Goal: Task Accomplishment & Management: Use online tool/utility

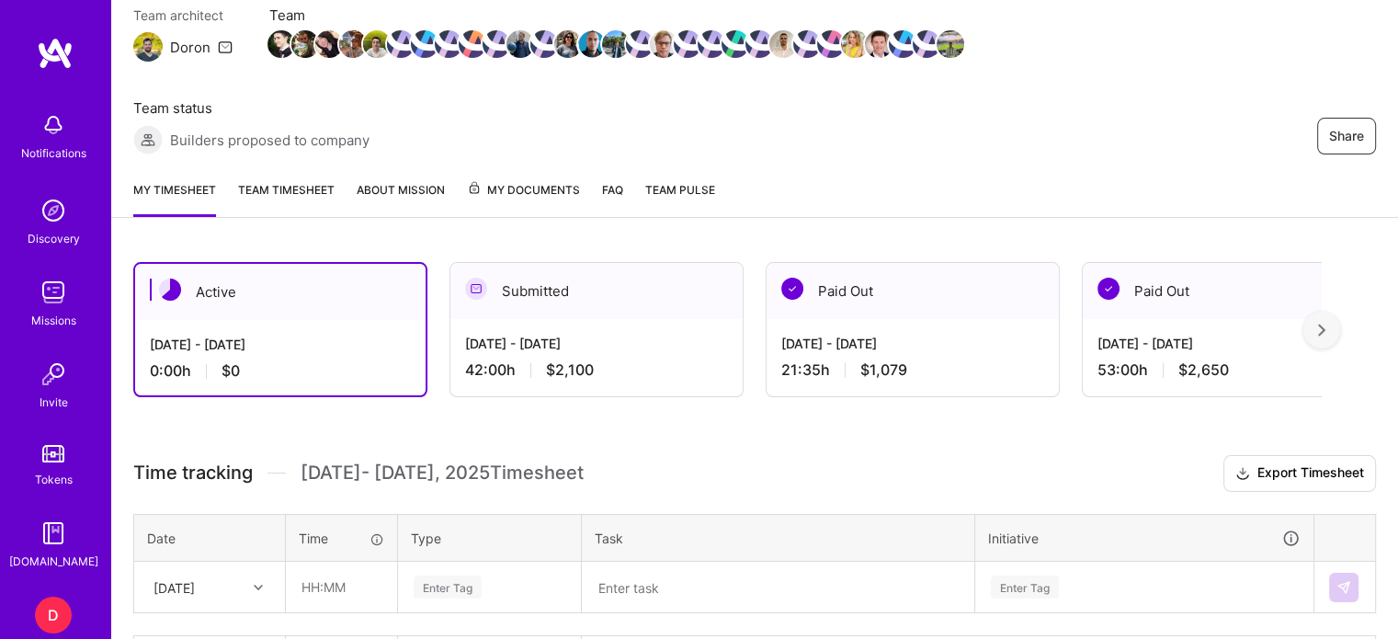
scroll to position [302, 0]
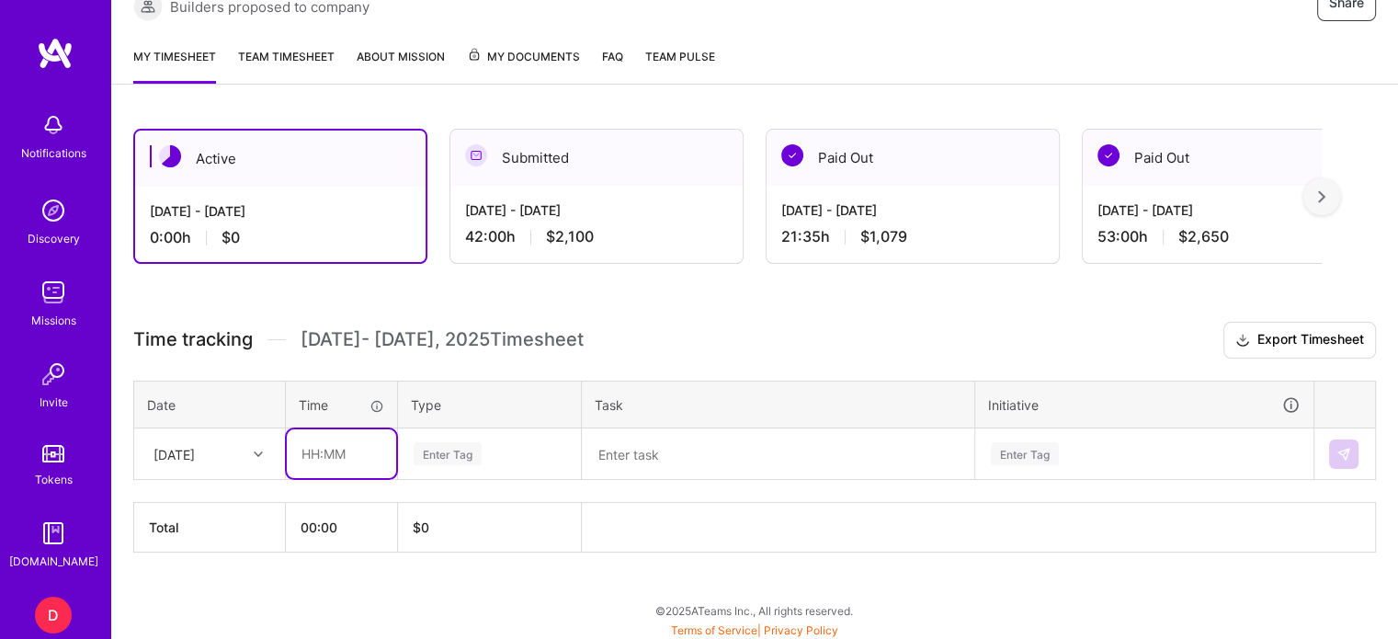
click at [310, 445] on input "text" at bounding box center [341, 453] width 109 height 49
type input "00:30"
click at [457, 436] on div "Enter Tag" at bounding box center [489, 454] width 181 height 48
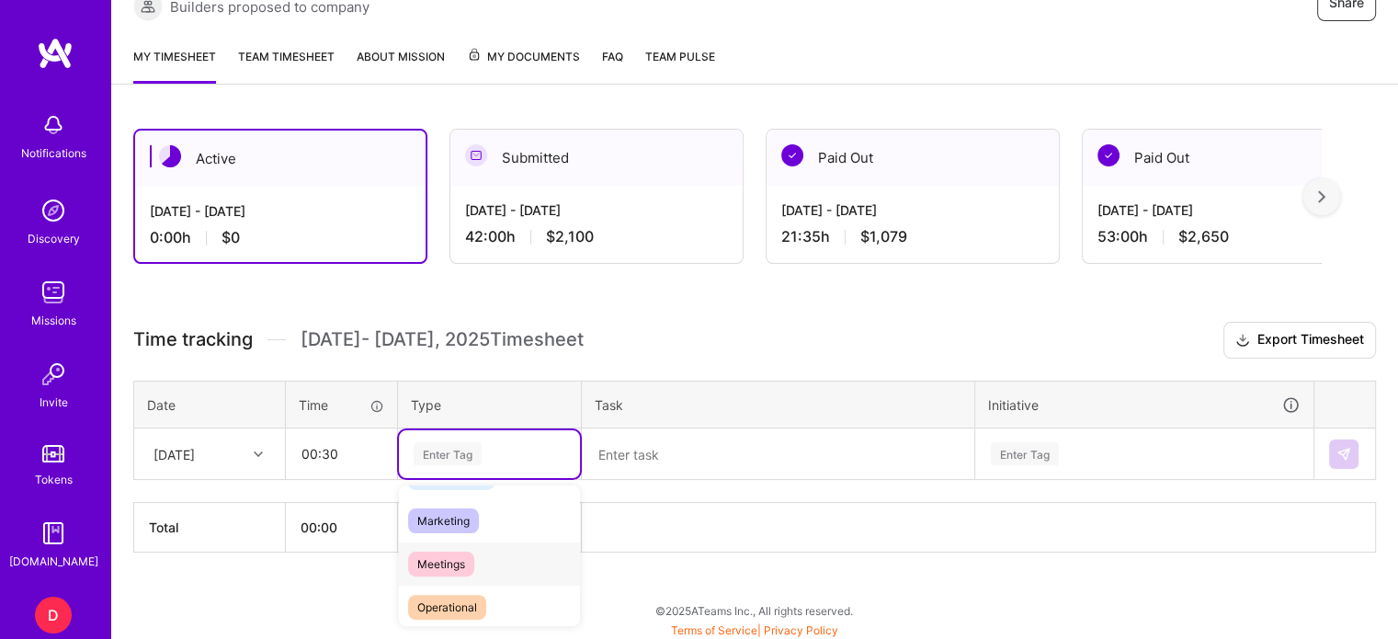
scroll to position [261, 0]
click at [454, 546] on span "Meetings" at bounding box center [441, 555] width 66 height 25
click at [637, 450] on textarea at bounding box center [777, 454] width 389 height 48
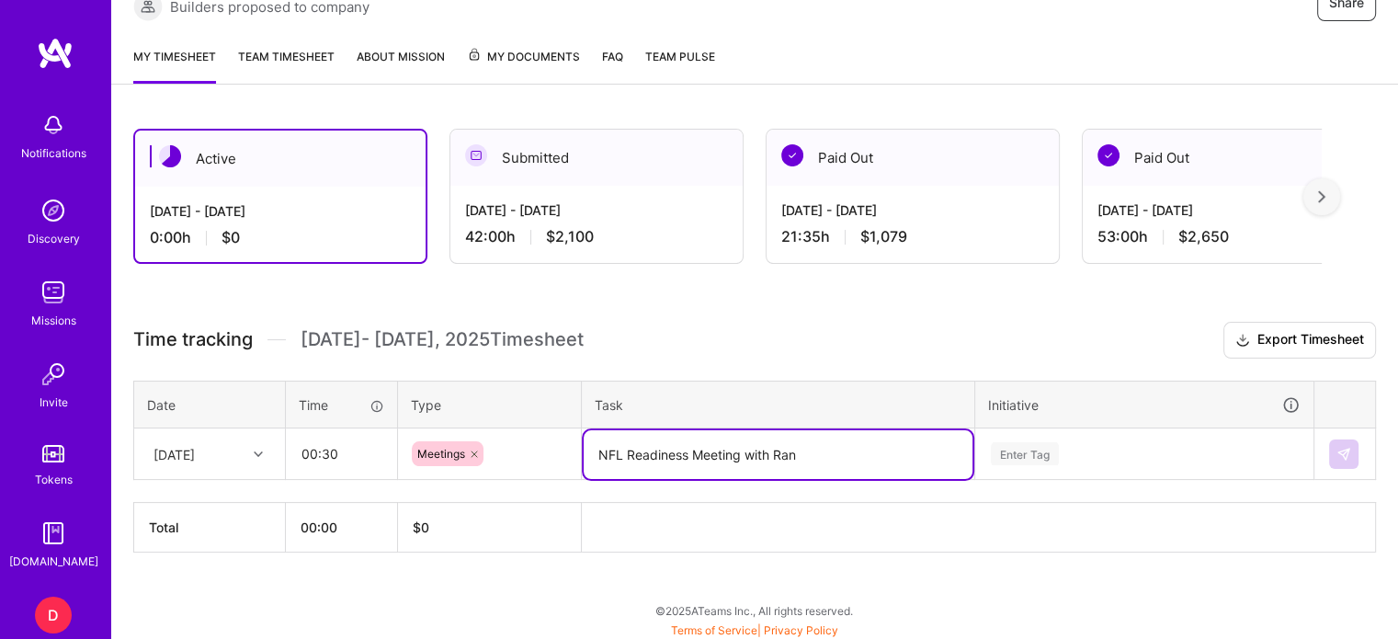
type textarea "NFL Readiness Meeting with Ran"
click at [1040, 449] on div "Enter Tag" at bounding box center [1144, 454] width 336 height 48
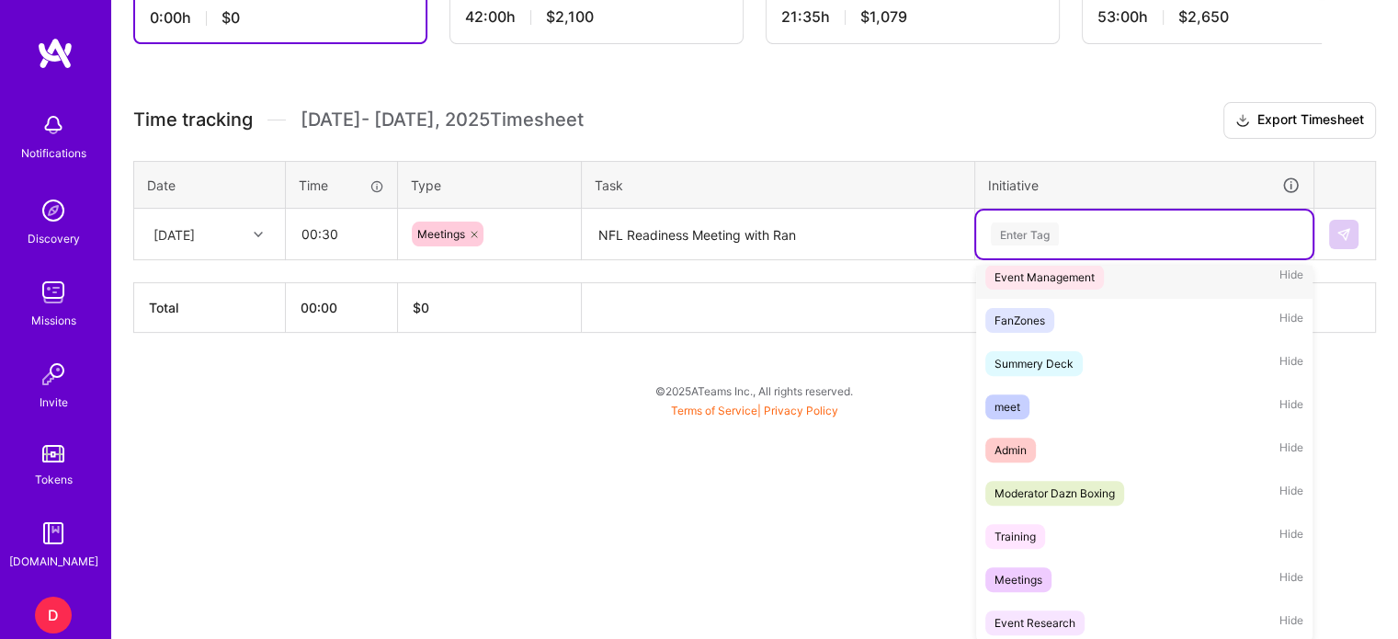
scroll to position [276, 0]
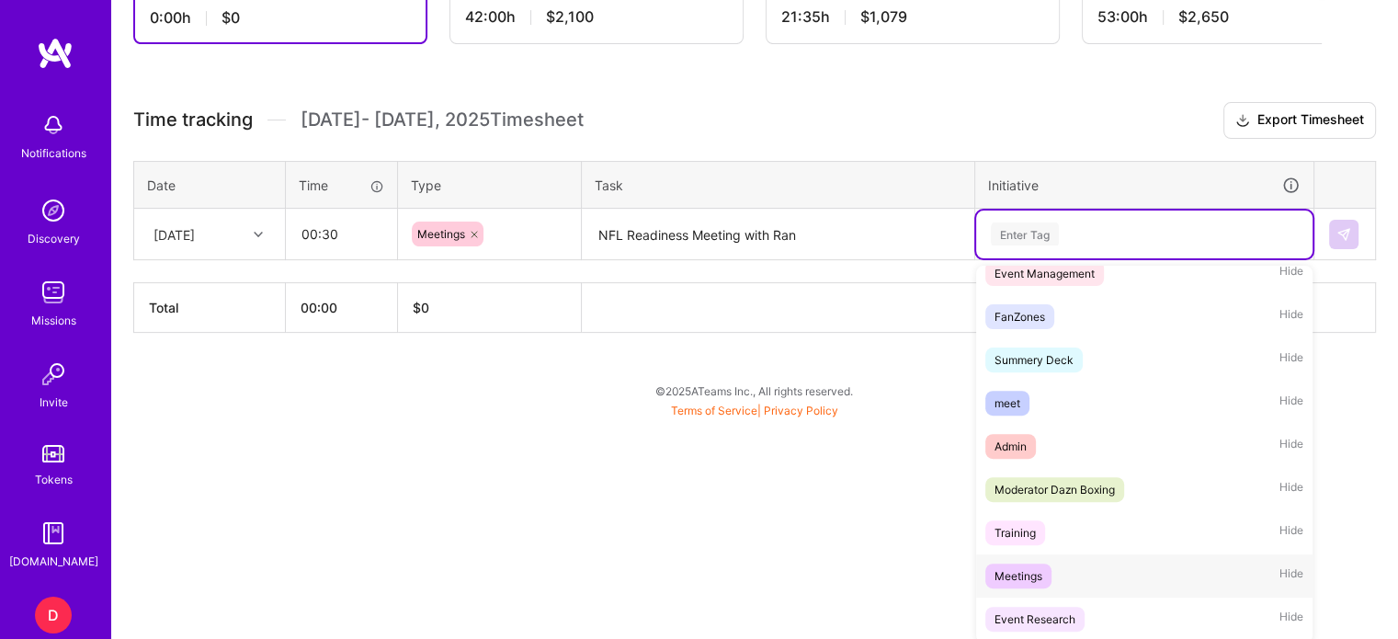
click at [1020, 582] on span "Meetings" at bounding box center [1018, 575] width 66 height 25
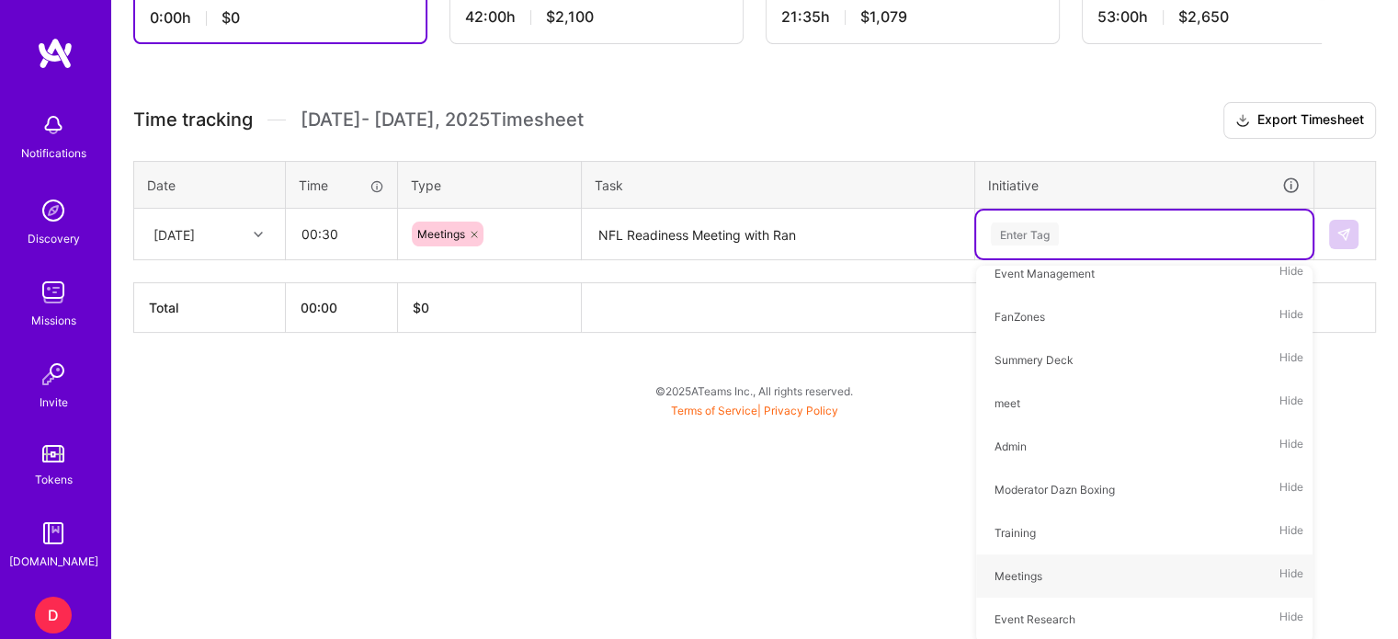
scroll to position [302, 0]
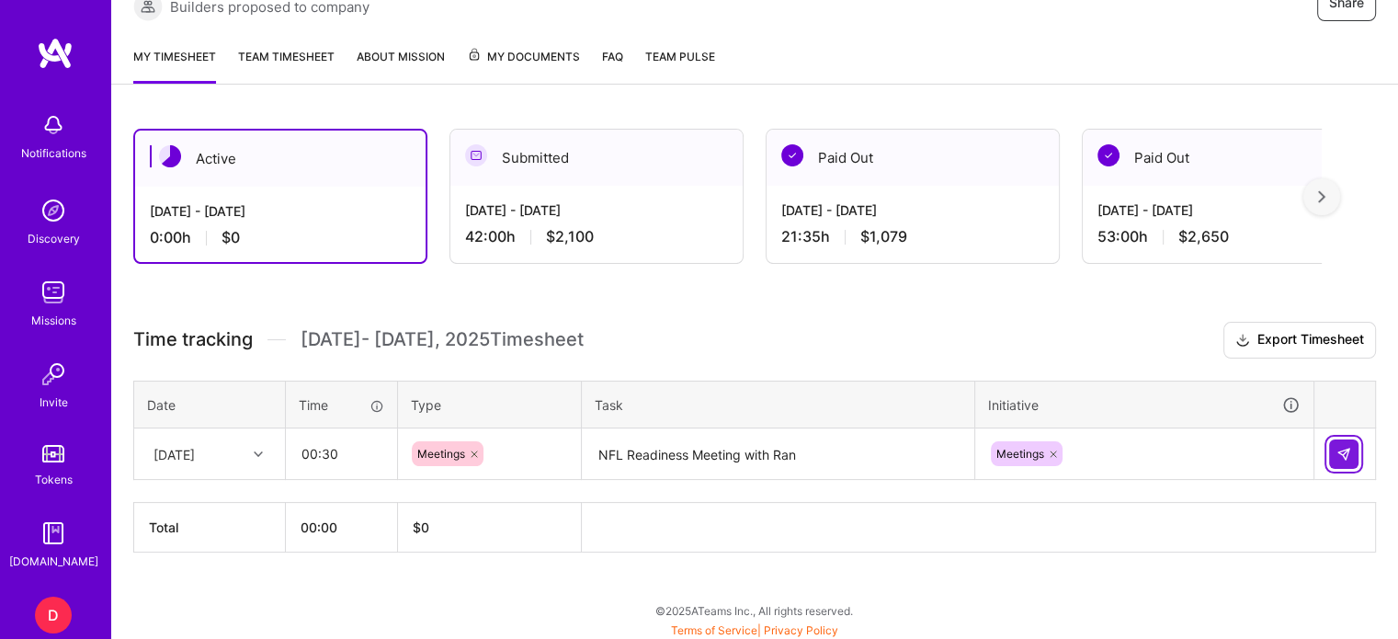
click at [1334, 447] on button at bounding box center [1343, 453] width 29 height 29
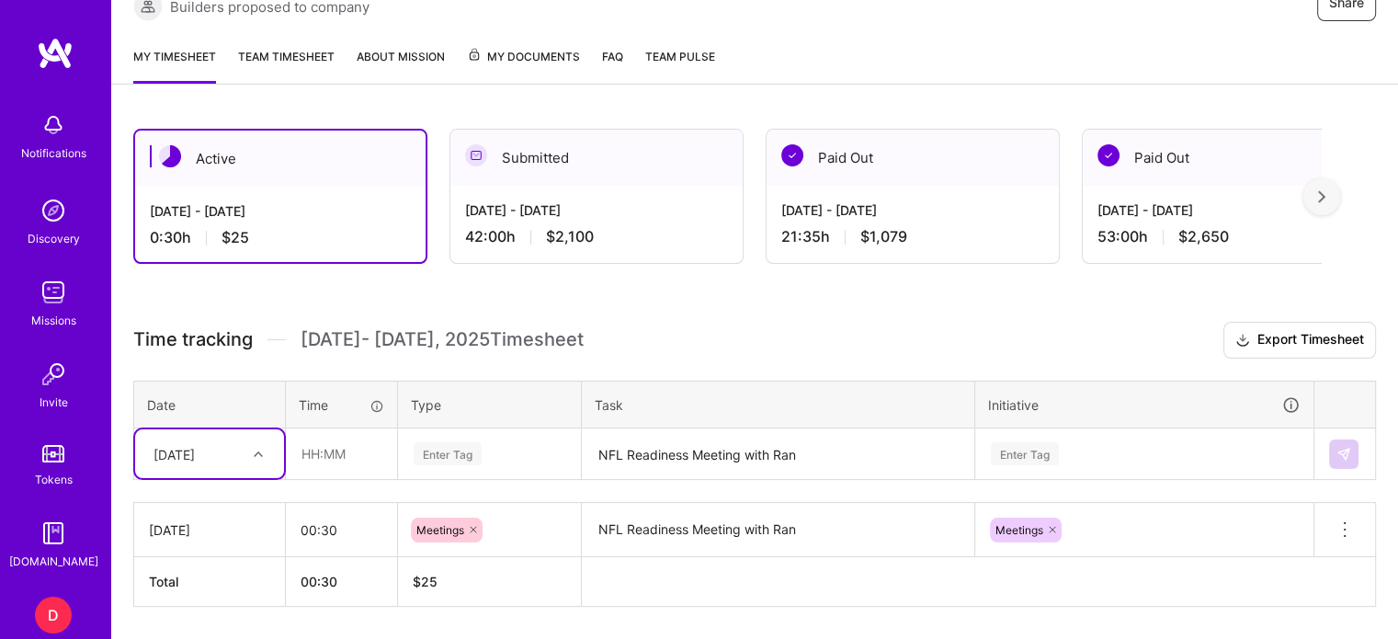
scroll to position [357, 0]
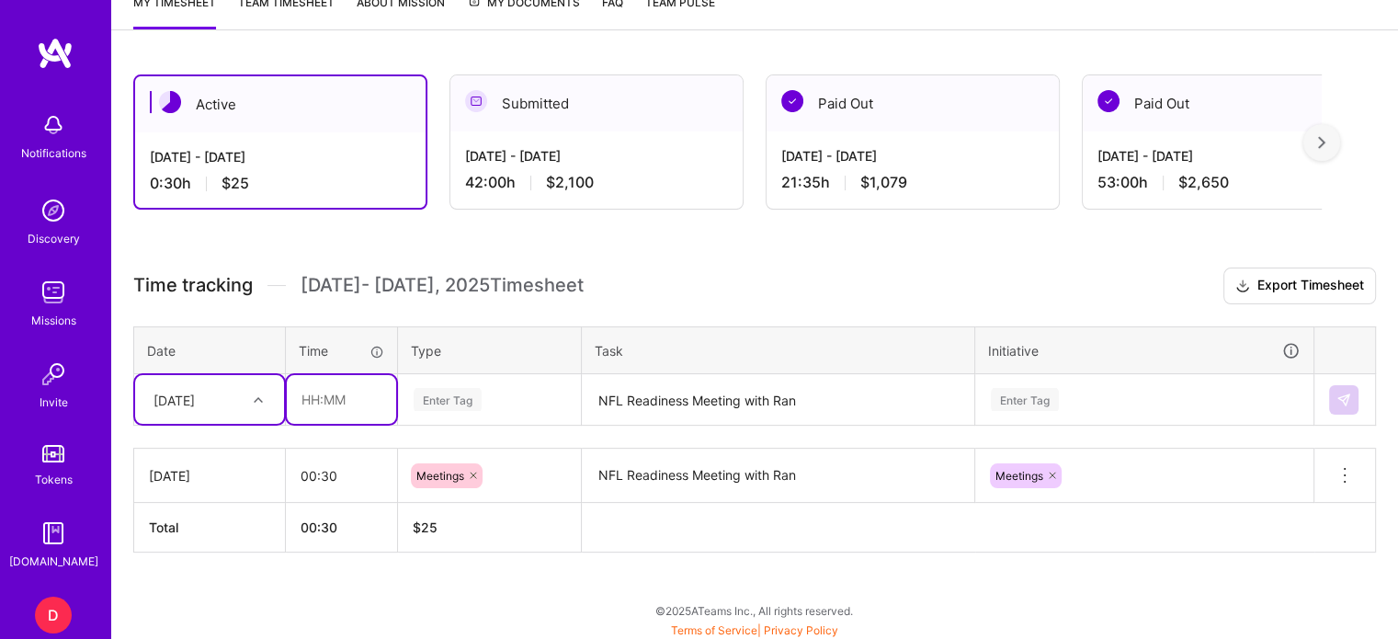
click at [319, 404] on input "text" at bounding box center [341, 399] width 109 height 49
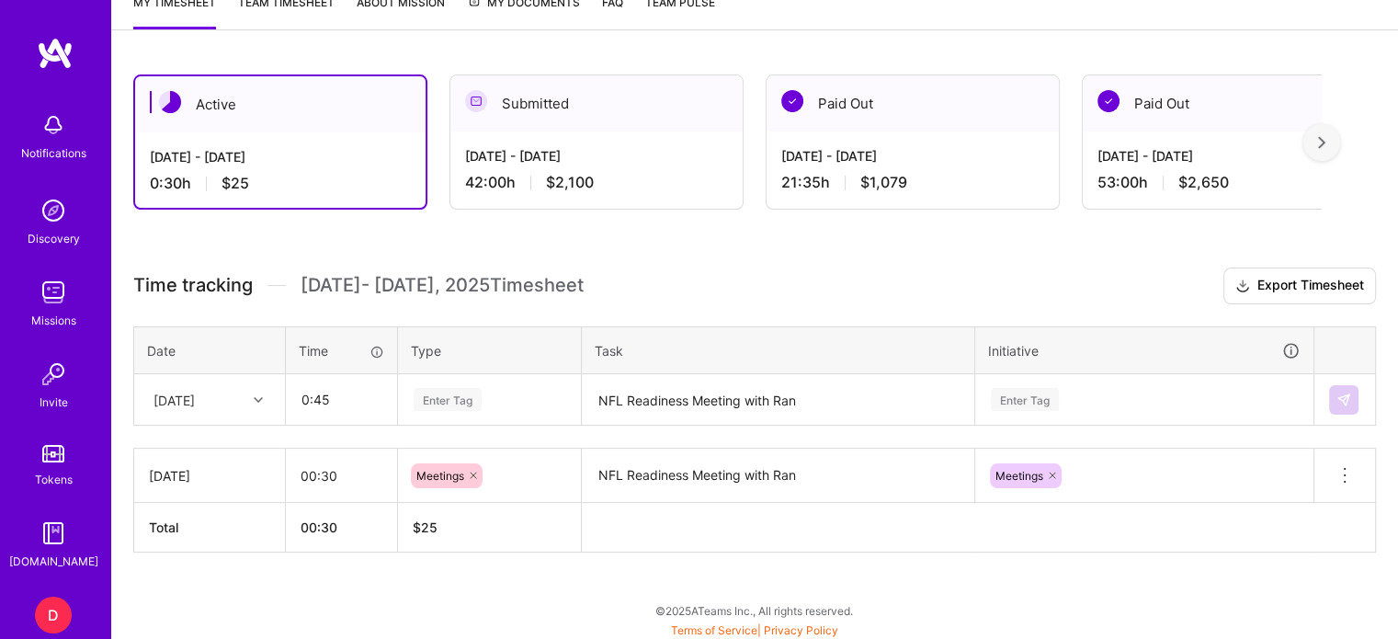
type input "00:45"
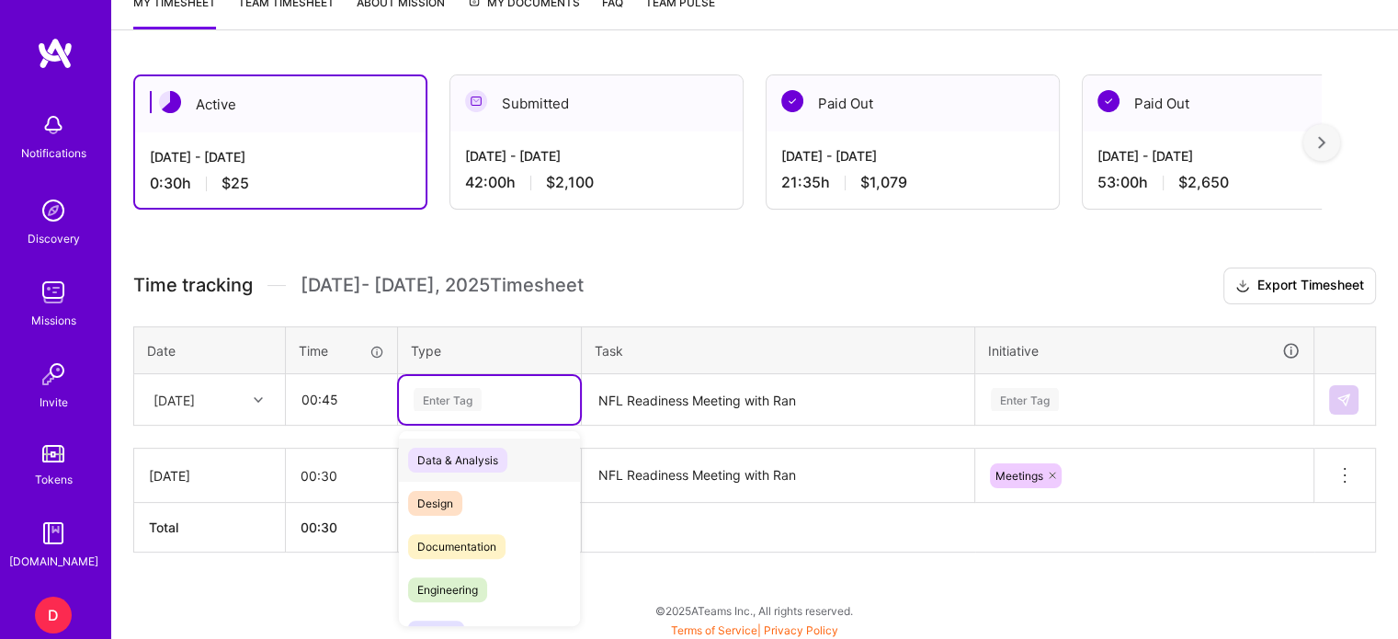
click at [419, 394] on div "Enter Tag" at bounding box center [447, 399] width 68 height 28
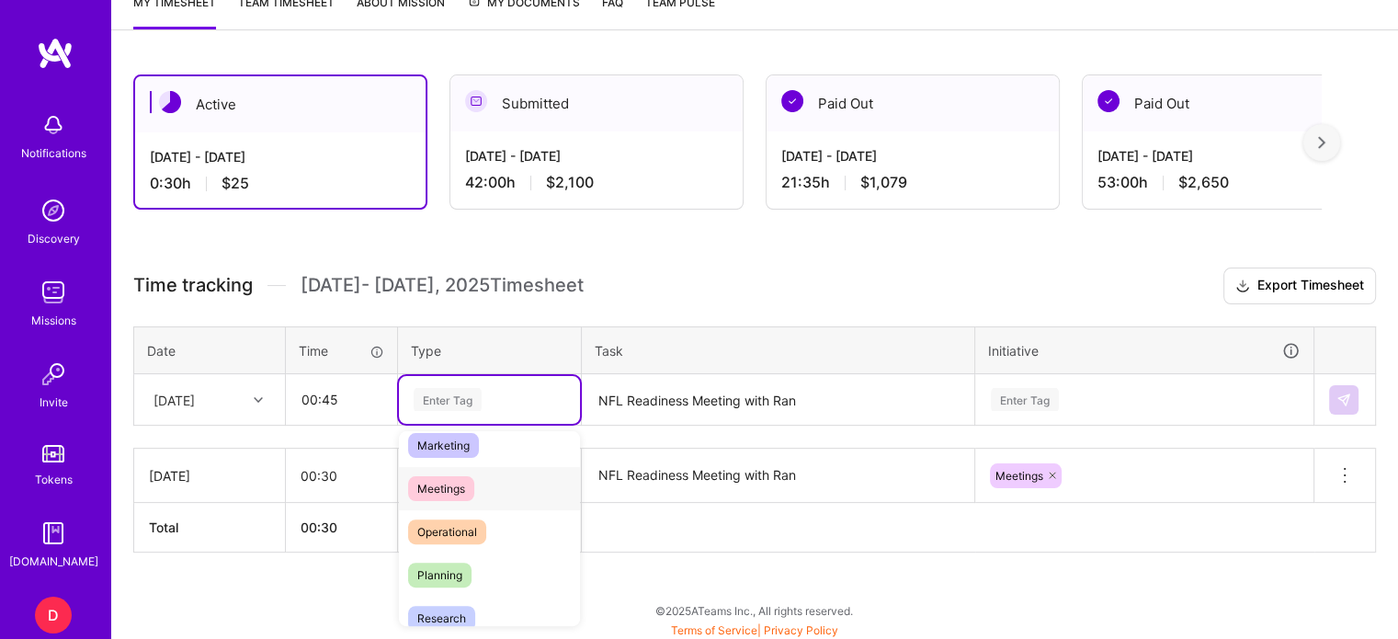
scroll to position [275, 0]
click at [445, 572] on span "Planning" at bounding box center [439, 573] width 63 height 25
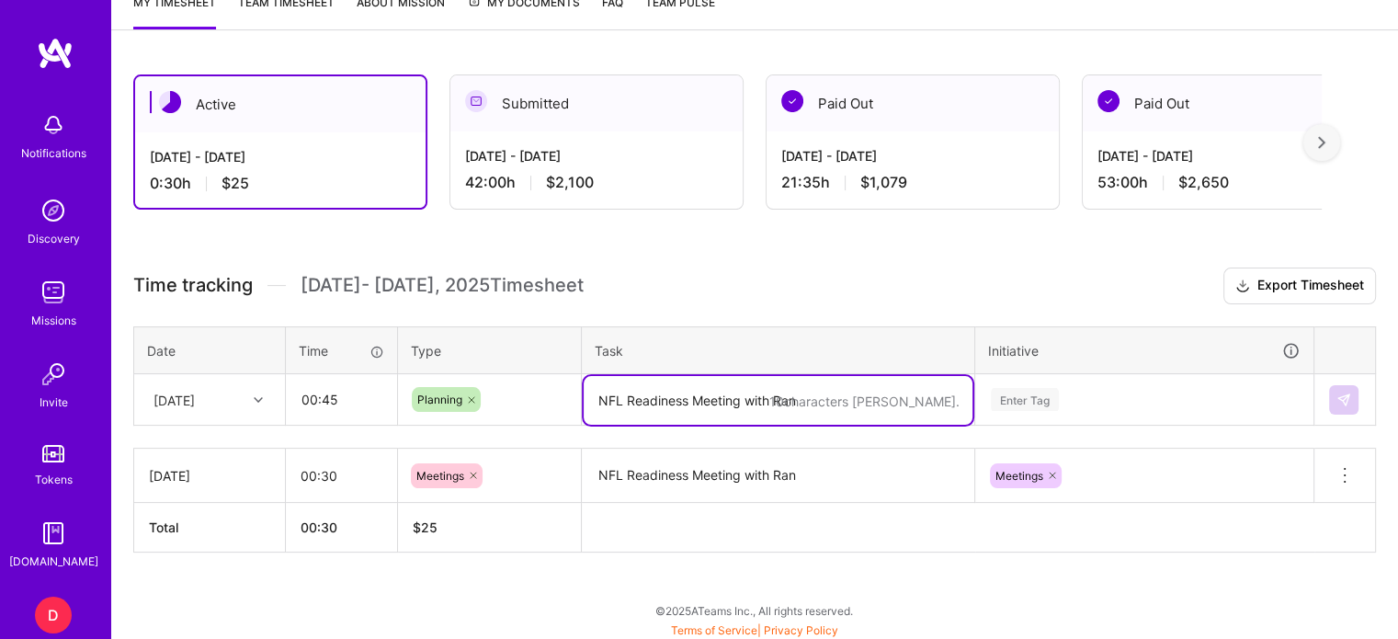
click at [671, 410] on textarea "NFL Readiness Meeting with Ran" at bounding box center [777, 400] width 389 height 49
click at [1036, 398] on div "Enter Tag" at bounding box center [1144, 400] width 336 height 48
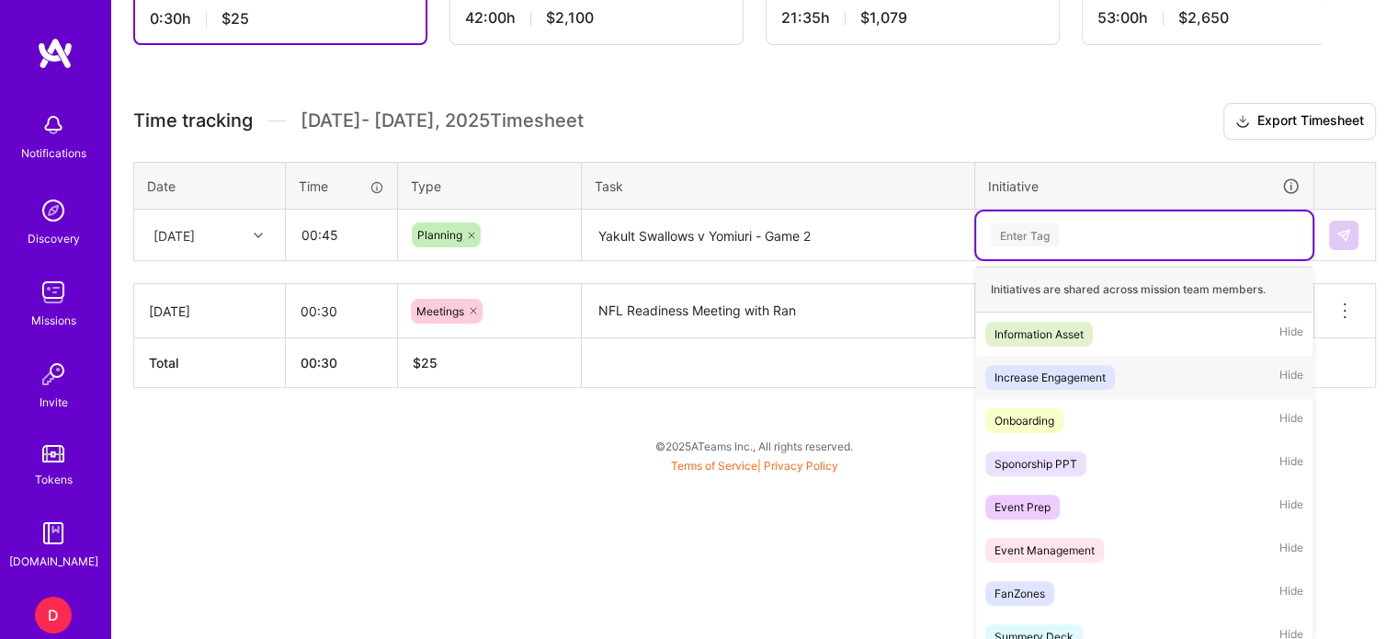
scroll to position [522, 0]
click at [1067, 546] on div "Event Management" at bounding box center [1044, 548] width 100 height 19
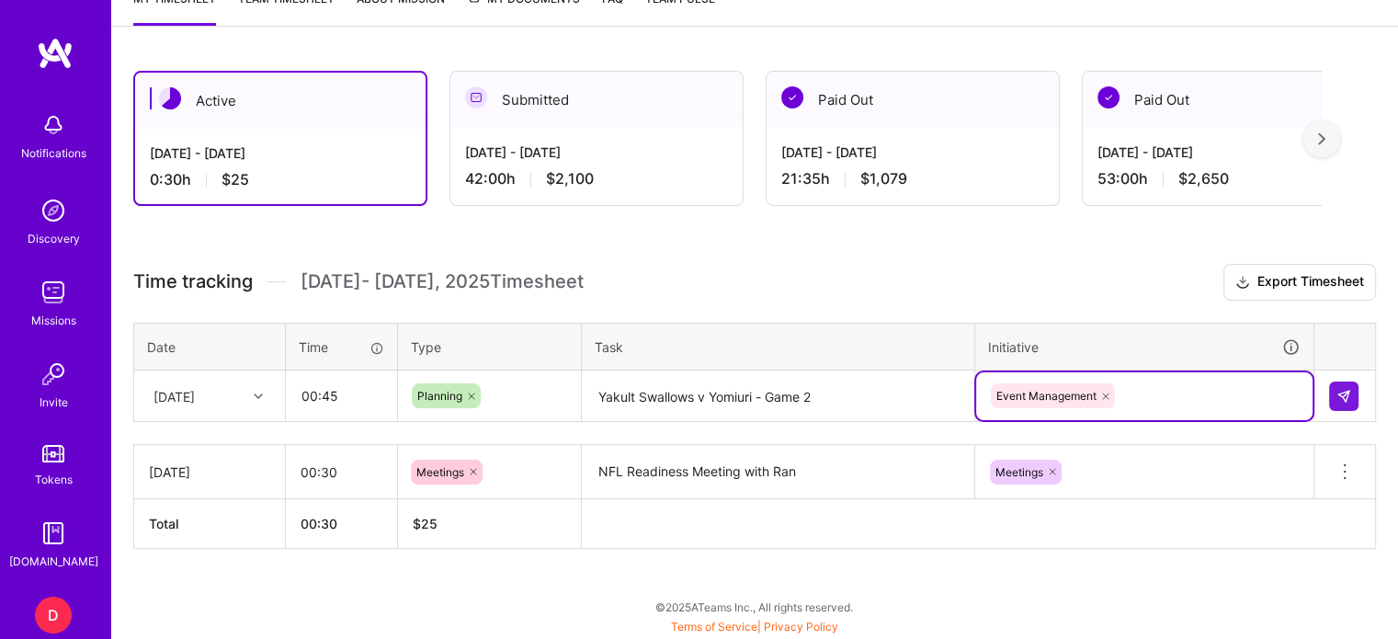
scroll to position [357, 0]
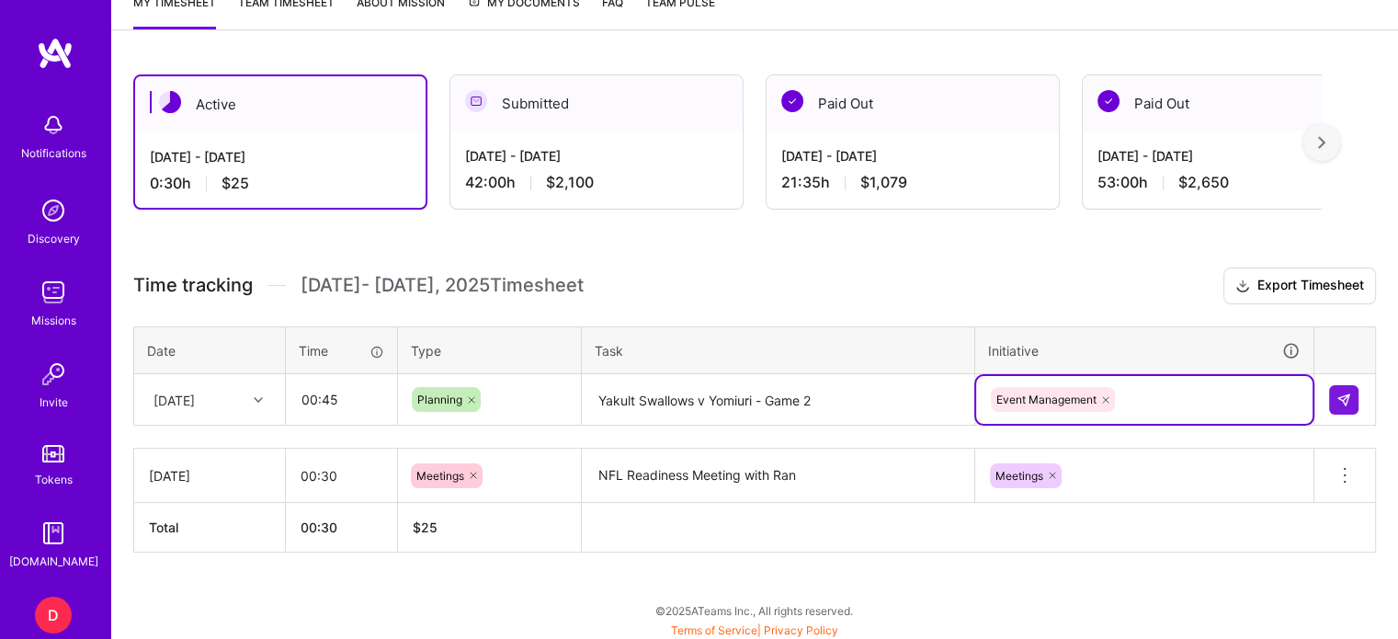
click at [1106, 394] on icon at bounding box center [1105, 399] width 11 height 11
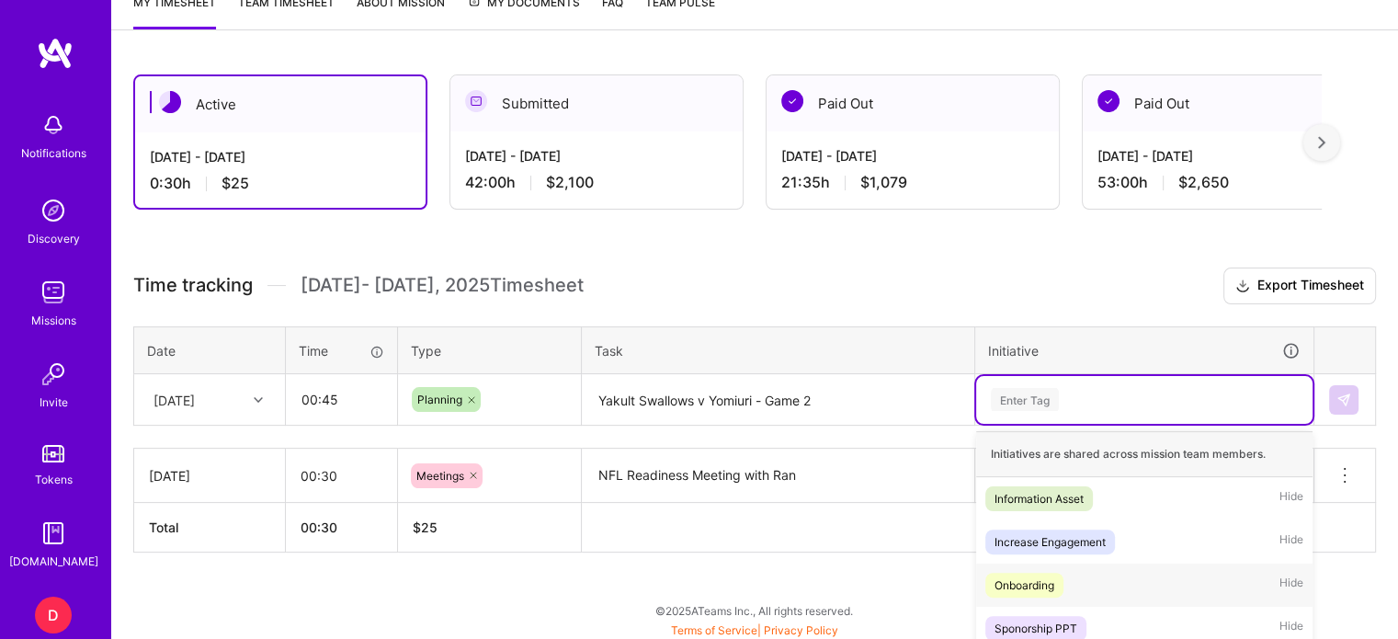
scroll to position [522, 0]
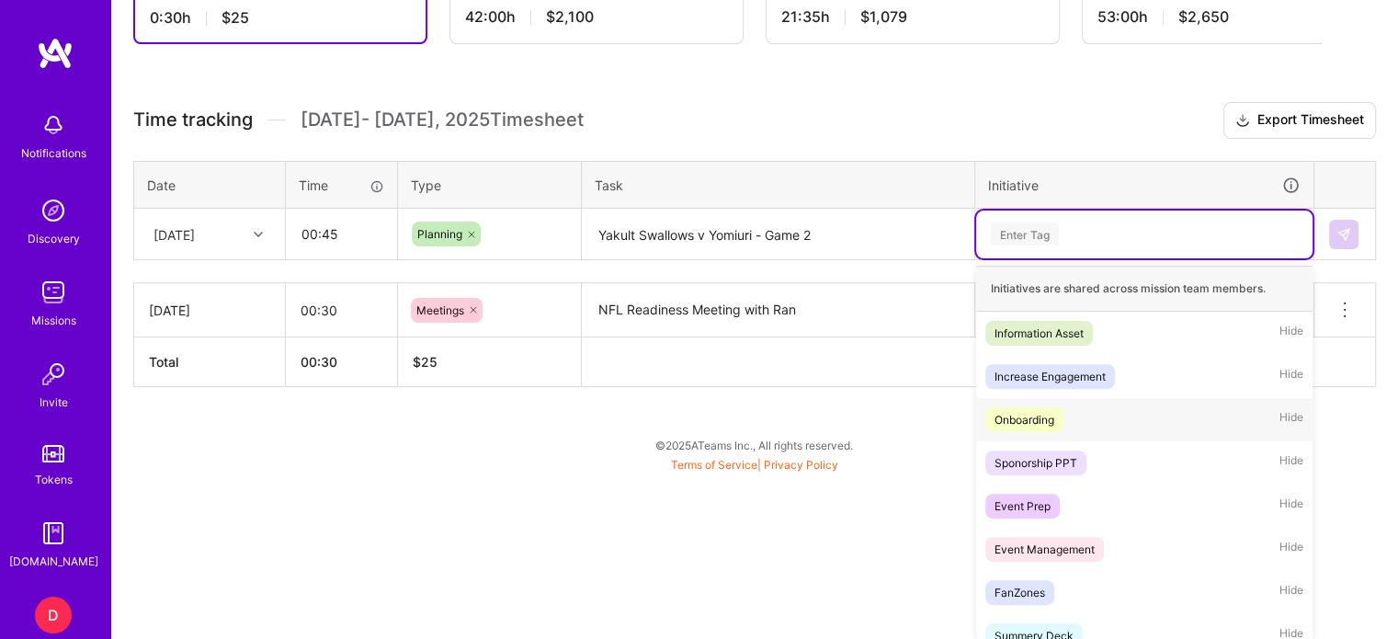
click at [1106, 258] on div "option Event Management, deselected. option Onboarding focused, 3 of 31. 31 res…" at bounding box center [1144, 234] width 336 height 48
click at [1042, 501] on div "Event Prep" at bounding box center [1022, 505] width 56 height 19
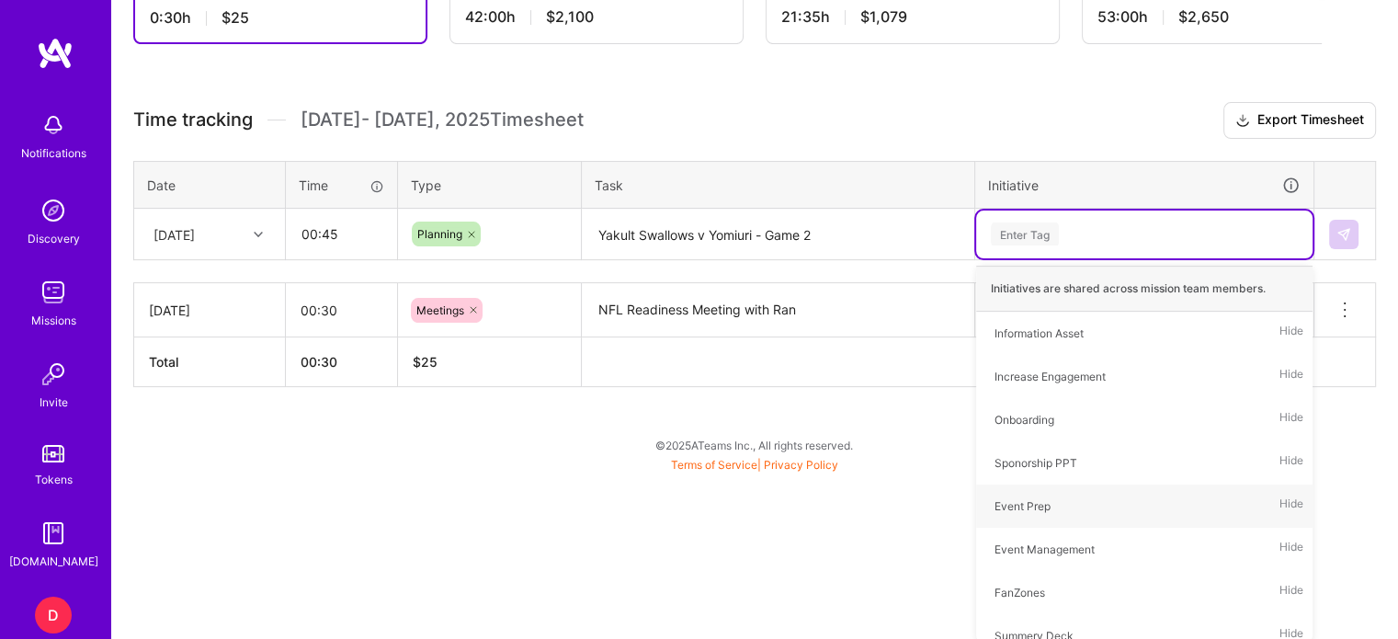
scroll to position [357, 0]
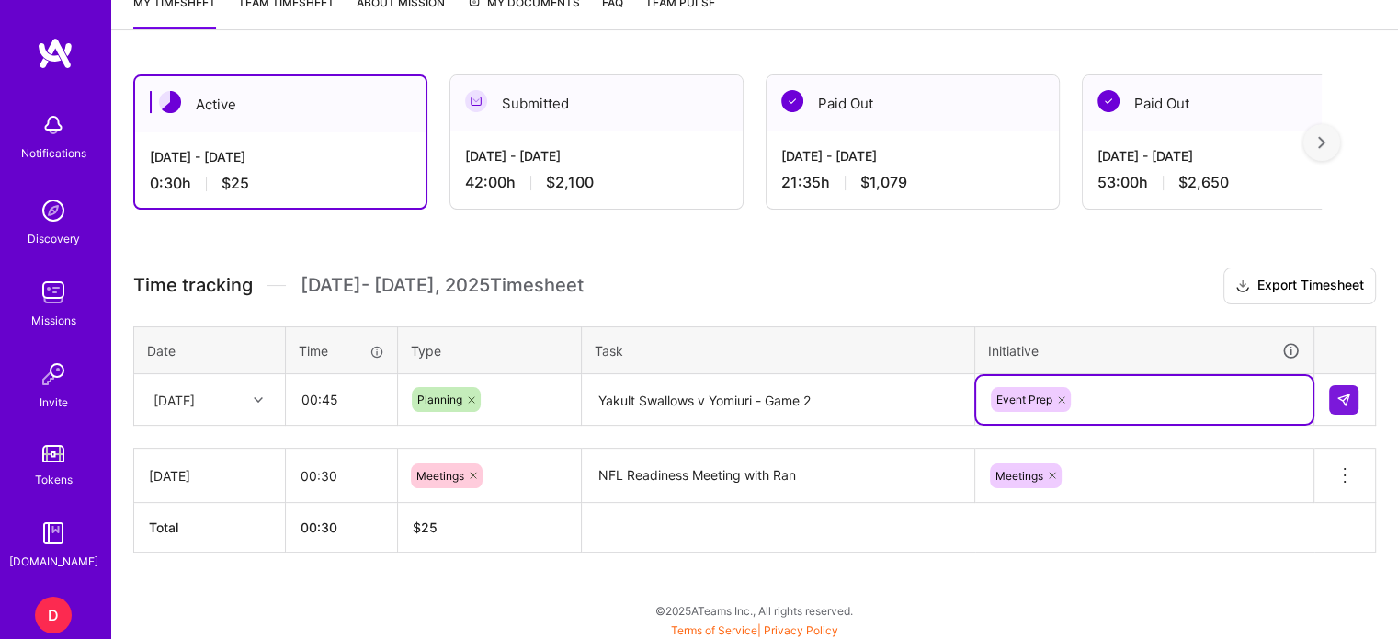
click at [823, 391] on textarea "Yakult Swallows v Yomiuri - Game 2" at bounding box center [777, 400] width 389 height 49
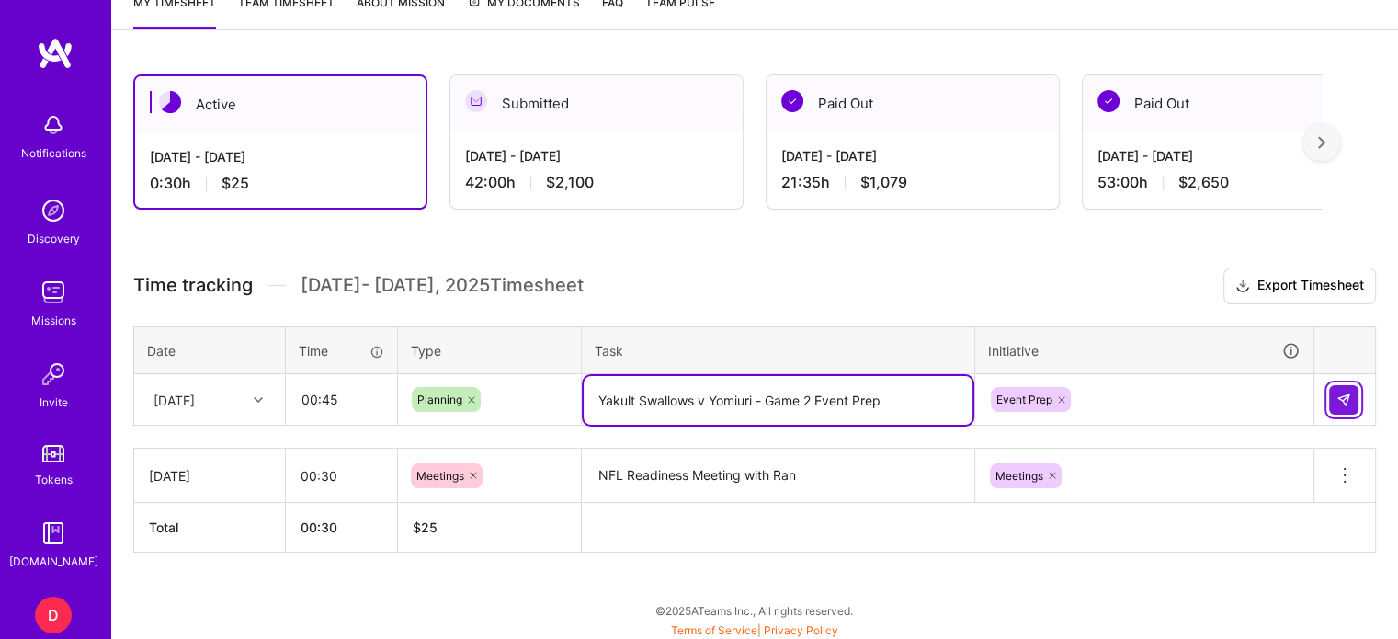
type textarea "Yakult Swallows v Yomiuri - Game 2 Event Prep"
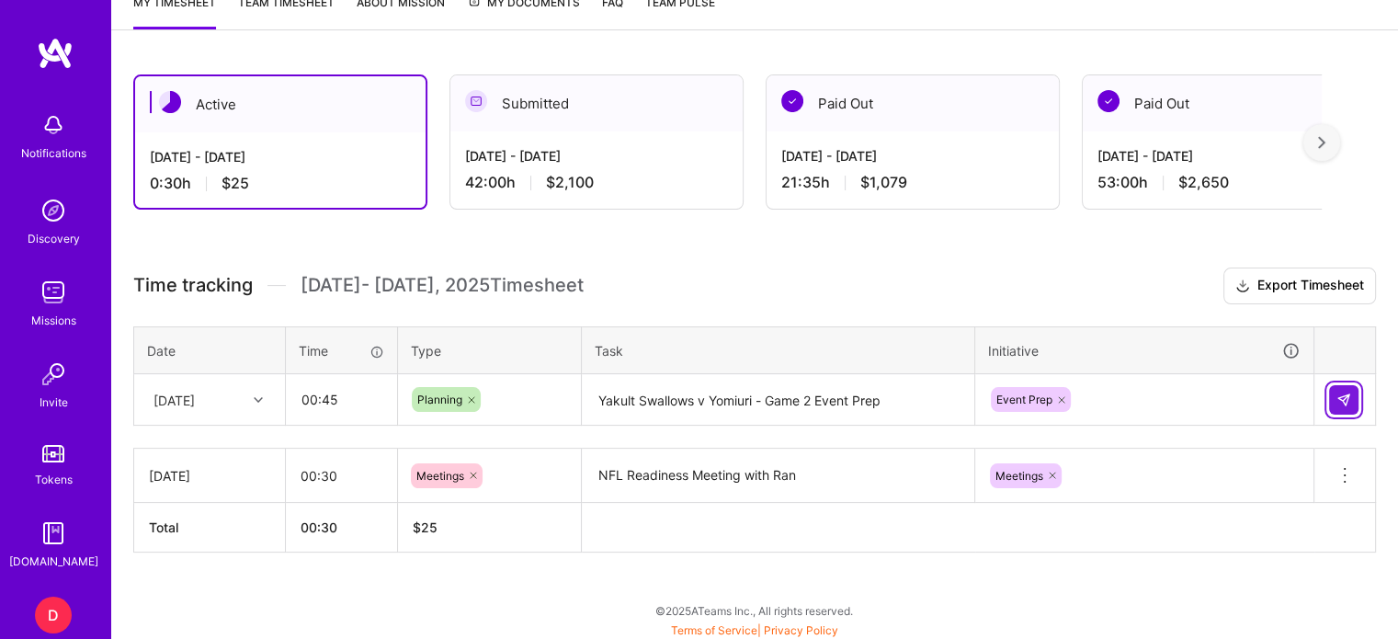
click at [1338, 400] on img at bounding box center [1343, 399] width 15 height 15
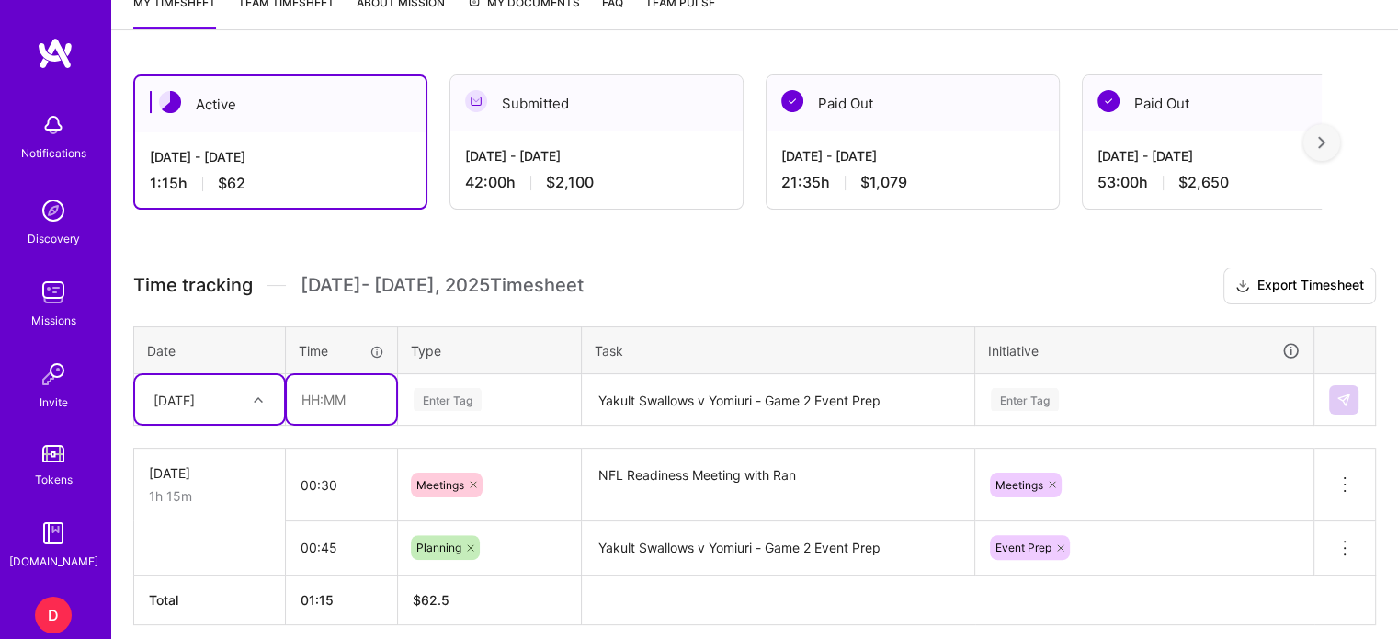
click at [311, 403] on input "text" at bounding box center [341, 399] width 109 height 49
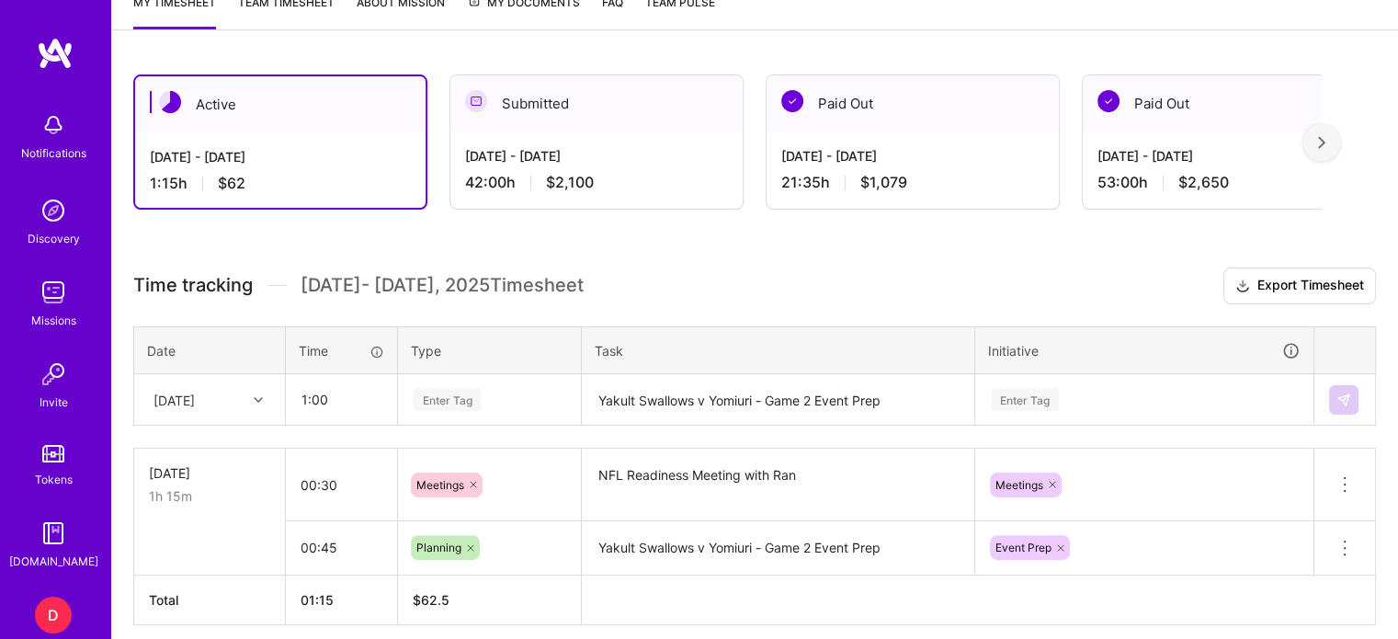
type input "01:00"
click at [433, 393] on div "Enter Tag" at bounding box center [489, 400] width 181 height 48
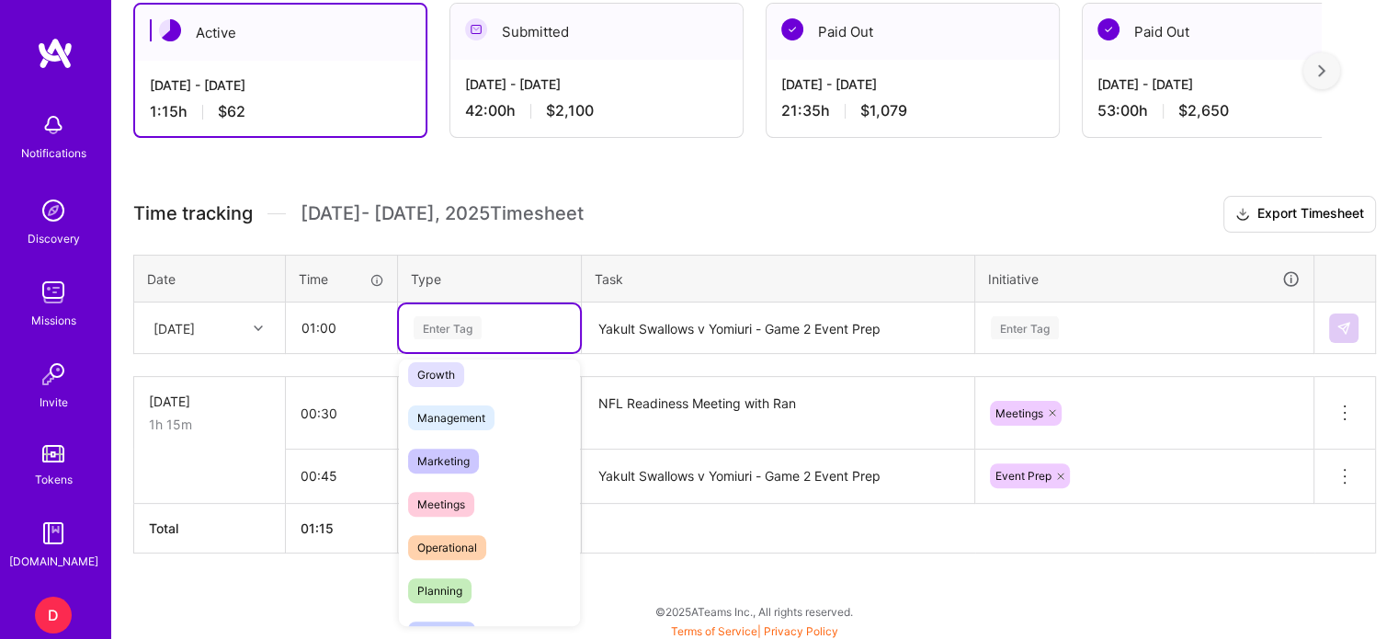
scroll to position [259, 0]
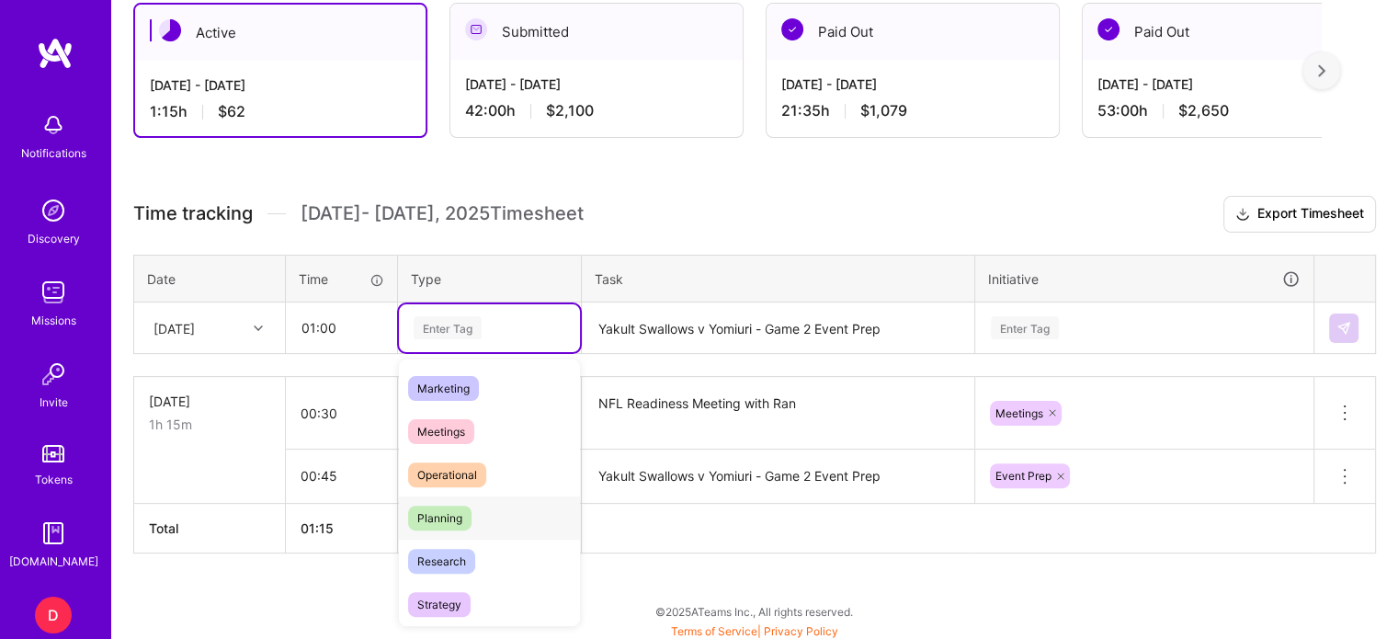
click at [456, 517] on span "Planning" at bounding box center [439, 517] width 63 height 25
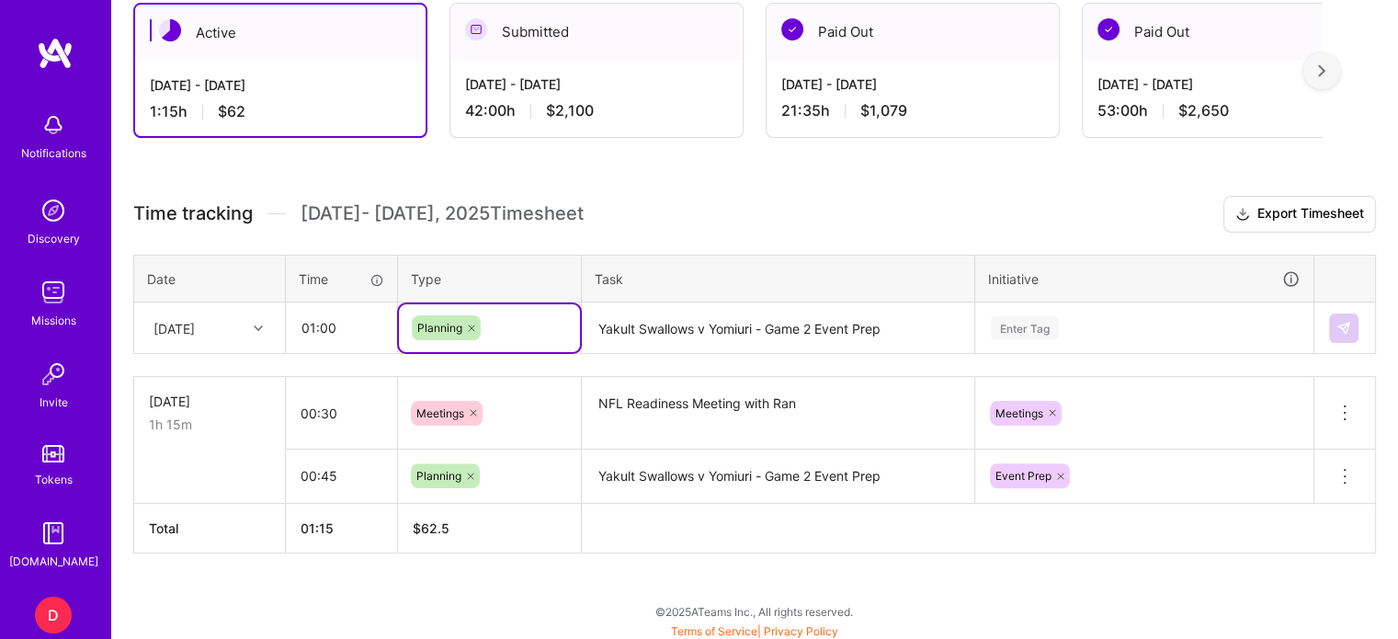
click at [666, 323] on textarea "Yakult Swallows v Yomiuri - Game 2 Event Prep" at bounding box center [777, 328] width 389 height 49
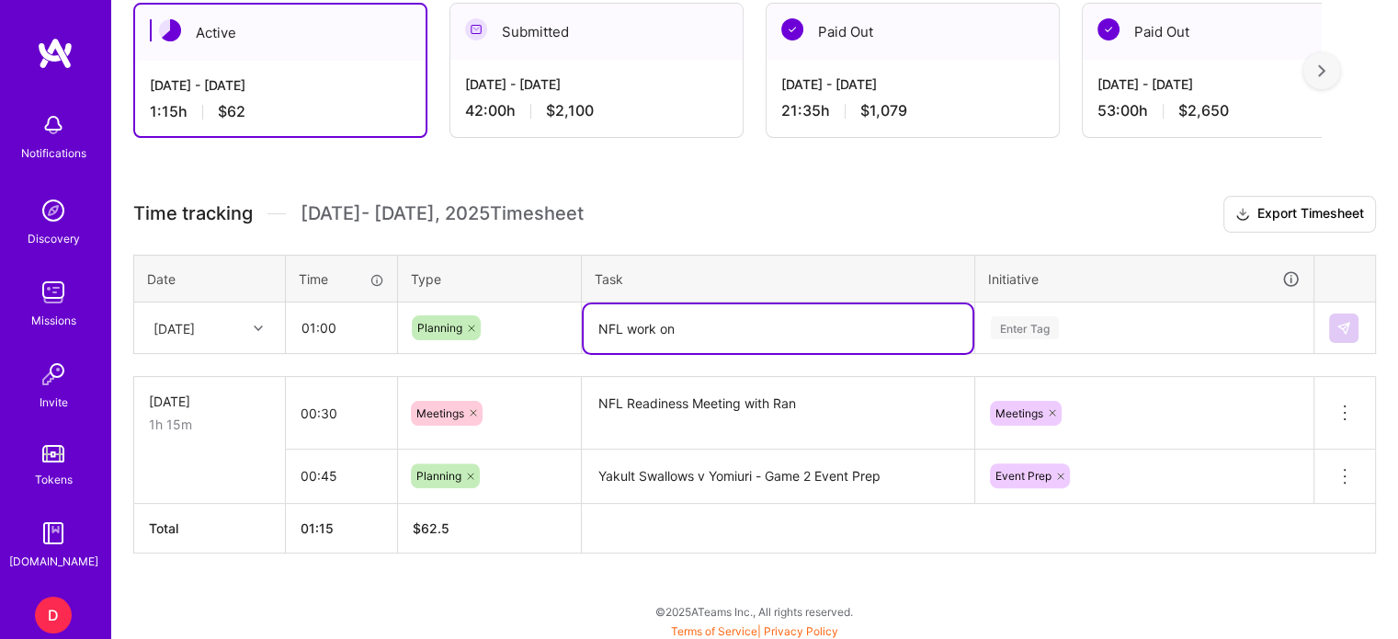
type textarea "NFL work on"
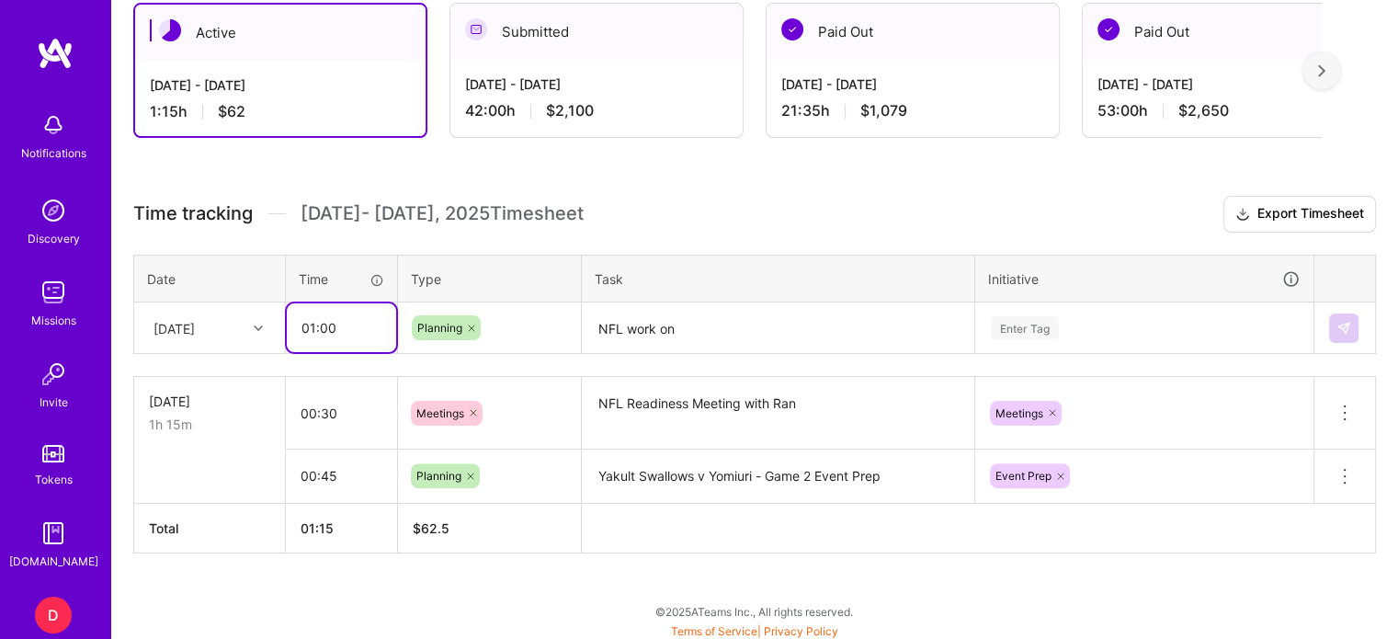
click at [356, 320] on input "01:00" at bounding box center [341, 327] width 109 height 49
type input "0"
type input "00:30"
click at [739, 315] on textarea "NFL work on" at bounding box center [777, 328] width 389 height 49
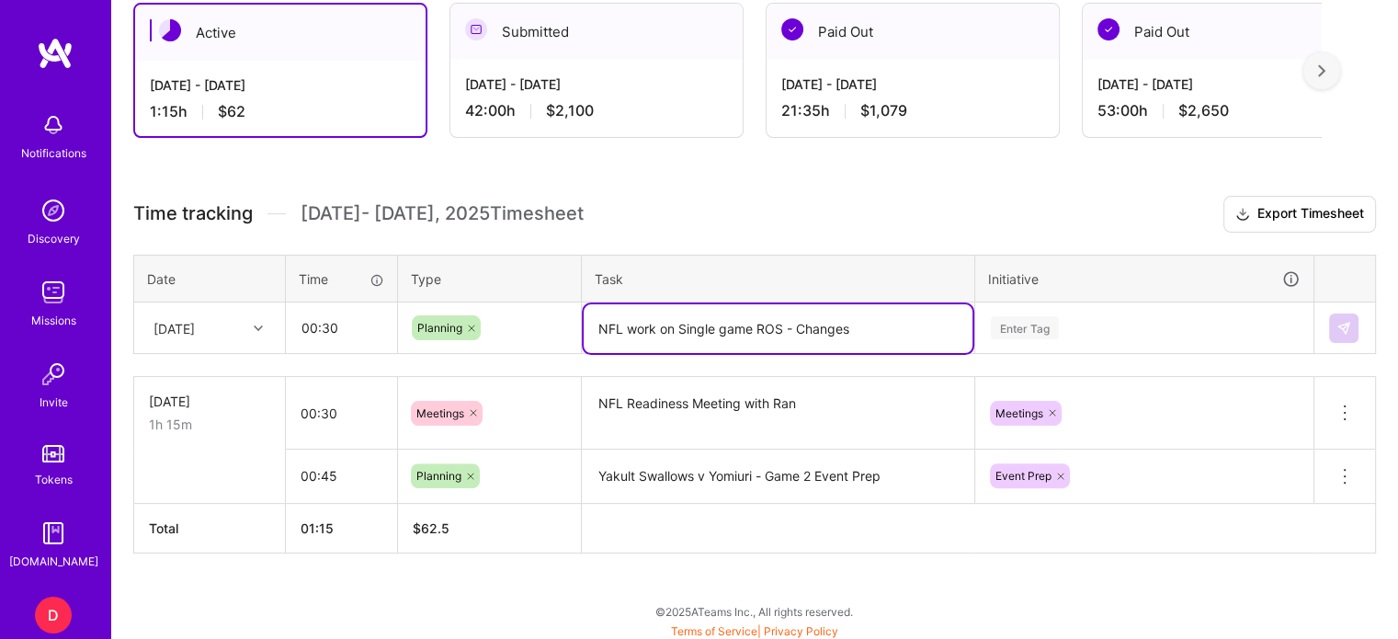
type textarea "NFL work on Single game ROS - Changes"
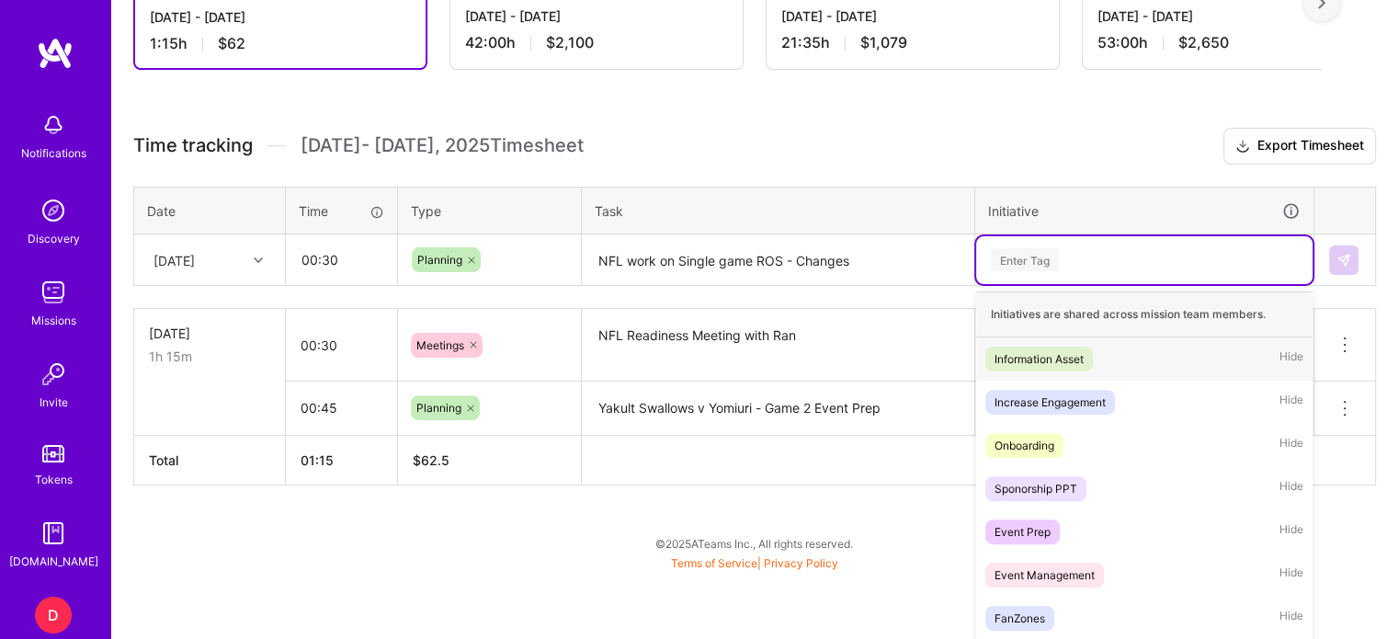
click at [1037, 284] on div "option Event Prep, selected. option Information Asset focused, 1 of 31. 31 resu…" at bounding box center [1144, 260] width 336 height 48
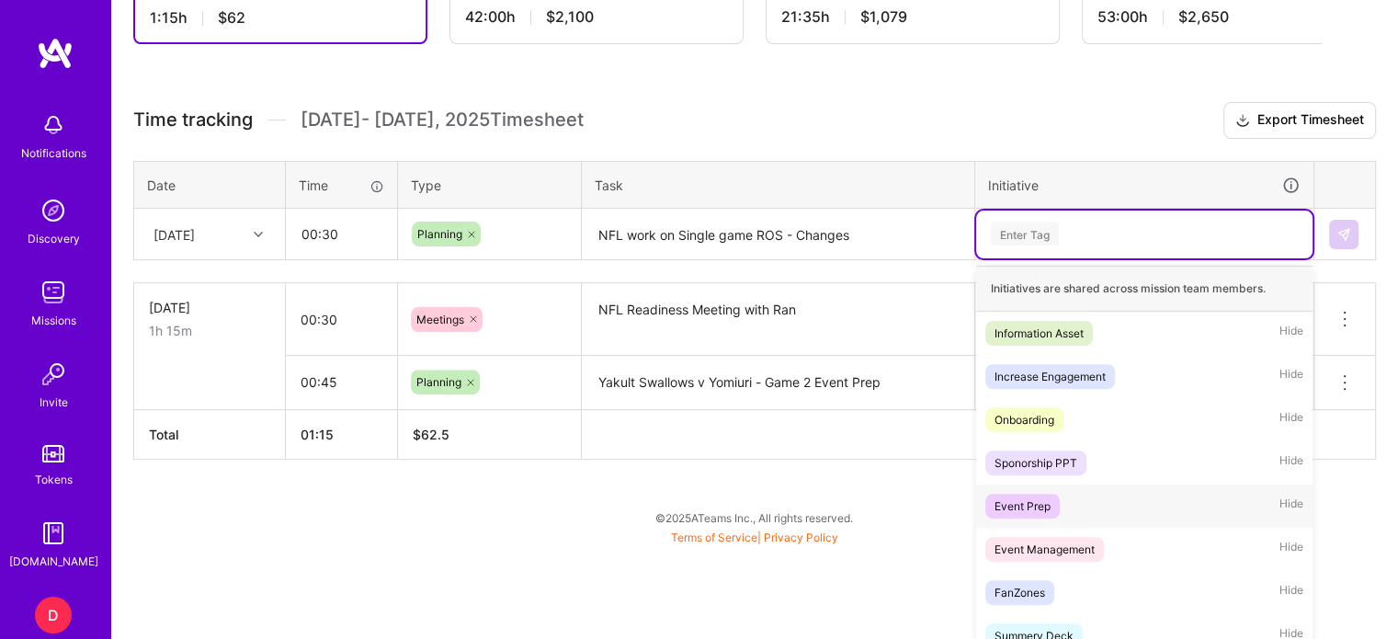
click at [1033, 496] on div "Event Prep" at bounding box center [1022, 505] width 56 height 19
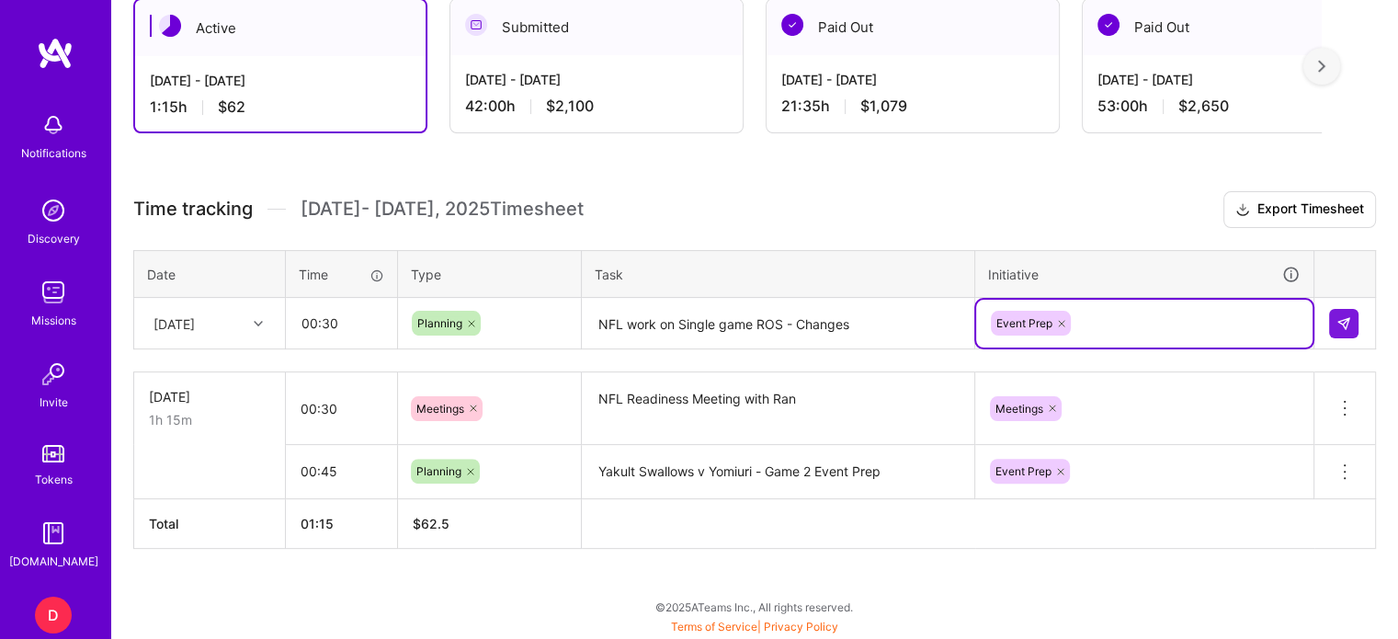
scroll to position [428, 0]
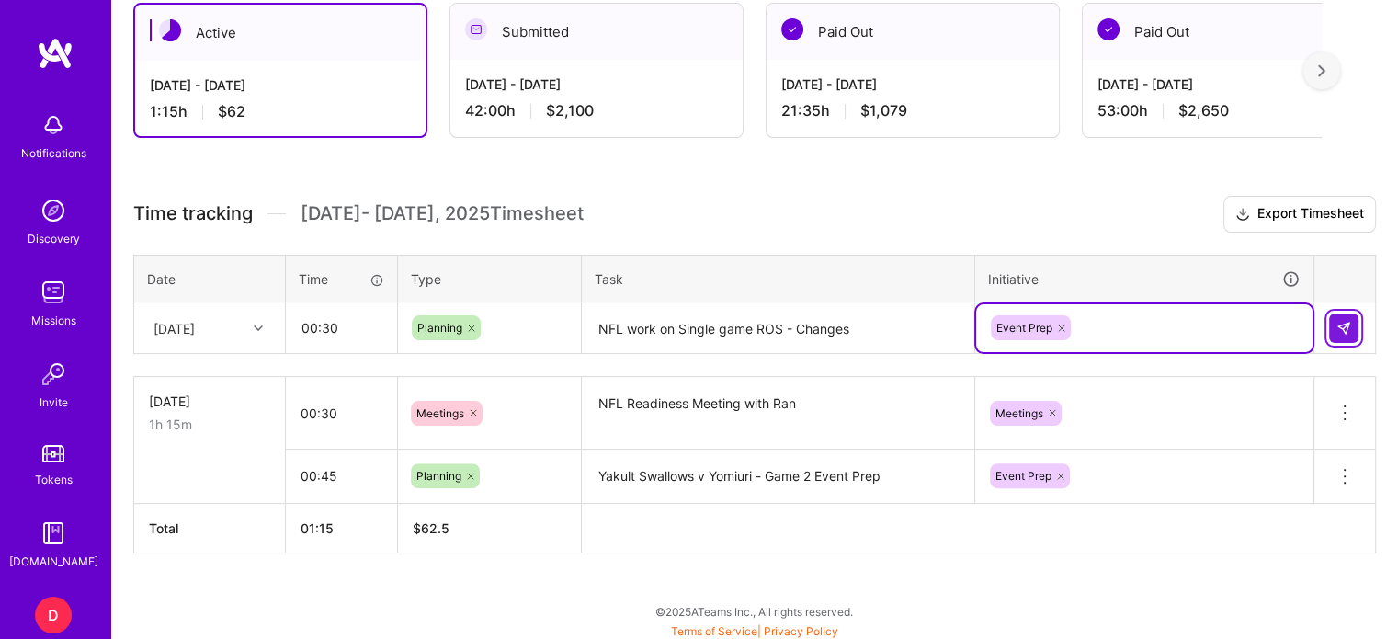
click at [1345, 323] on img at bounding box center [1343, 328] width 15 height 15
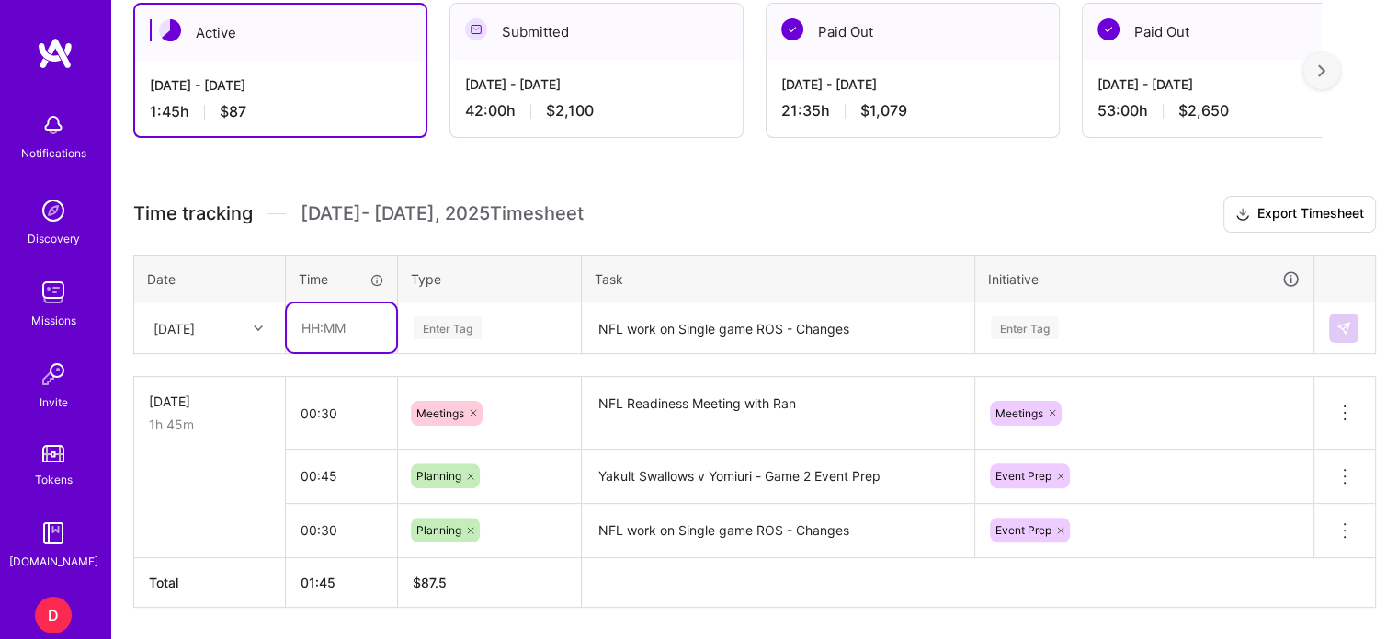
click at [314, 315] on input "text" at bounding box center [341, 327] width 109 height 49
type input "04:00"
click at [437, 323] on div "Enter Tag" at bounding box center [447, 327] width 68 height 28
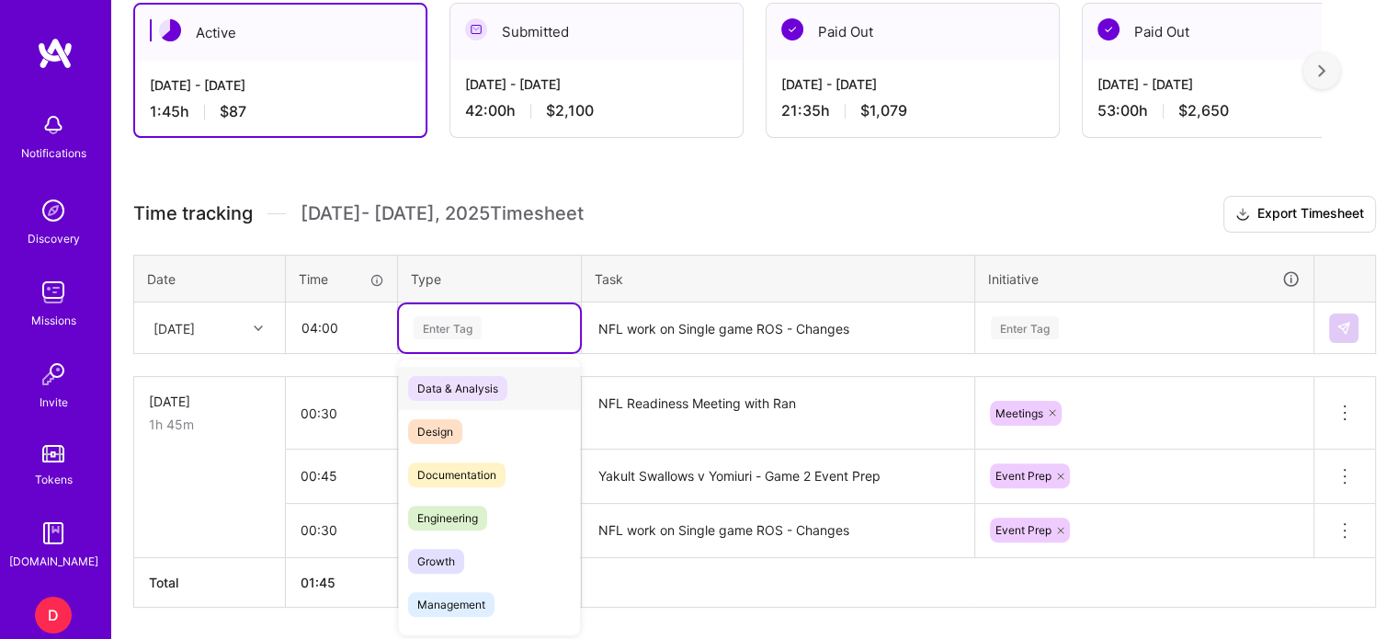
scroll to position [482, 0]
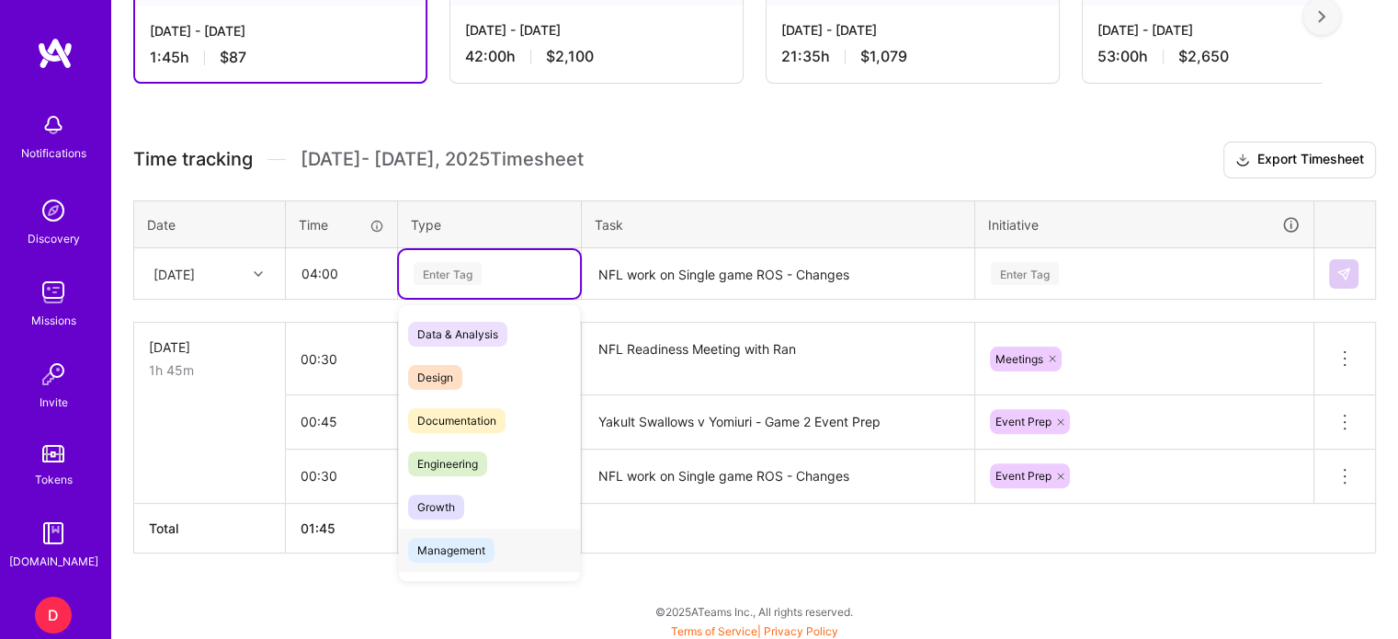
click at [461, 547] on span "Management" at bounding box center [451, 550] width 86 height 25
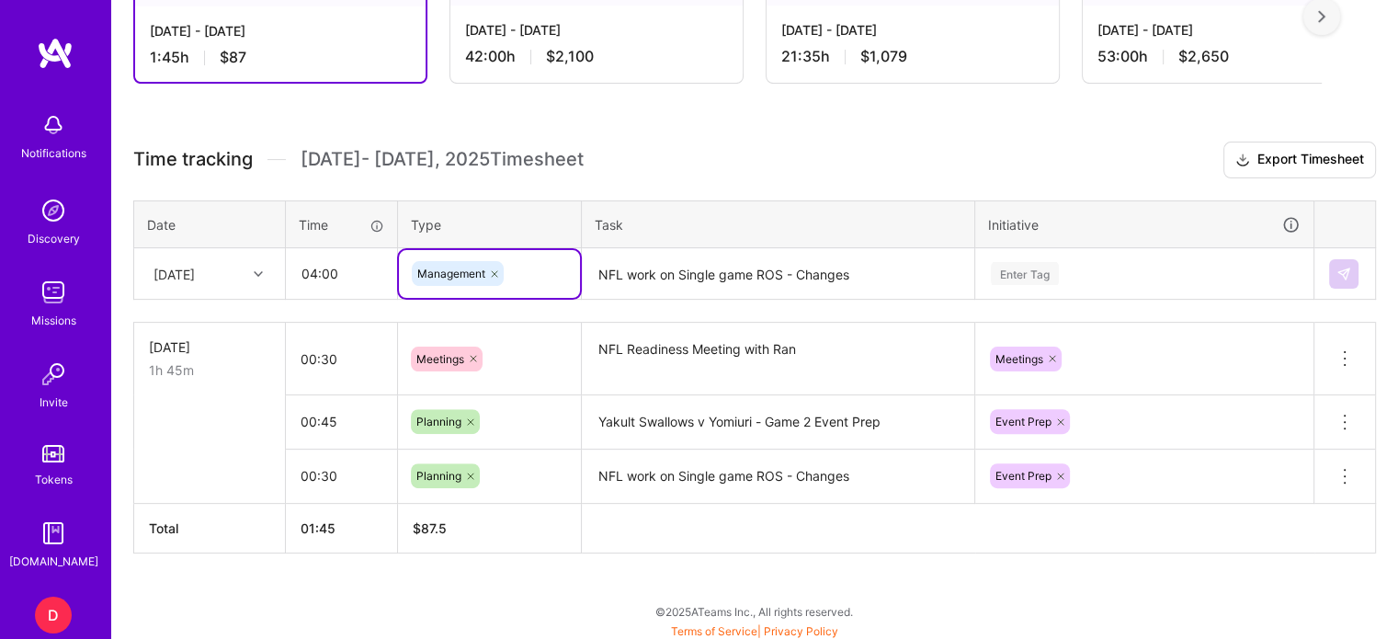
click at [657, 281] on textarea "NFL work on Single game ROS - Changes" at bounding box center [777, 274] width 389 height 49
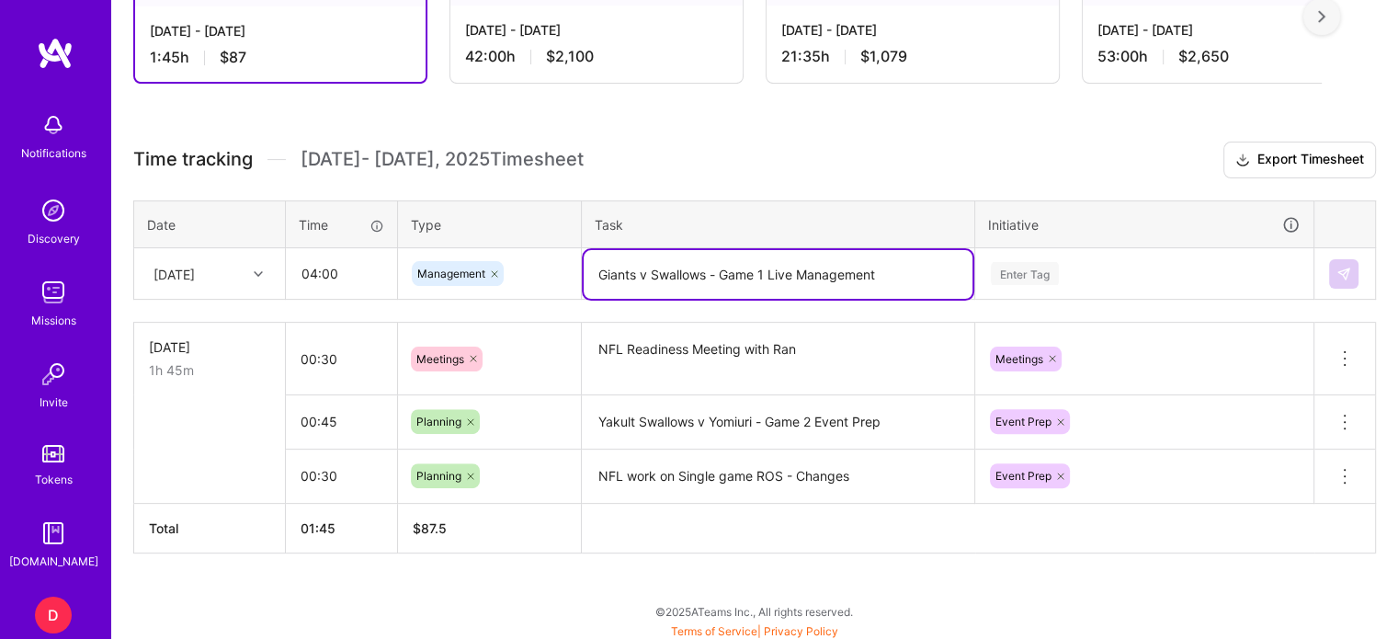
type textarea "Giants v Swallows - Game 1 Live Management"
click at [1022, 267] on div "Enter Tag" at bounding box center [1144, 274] width 336 height 48
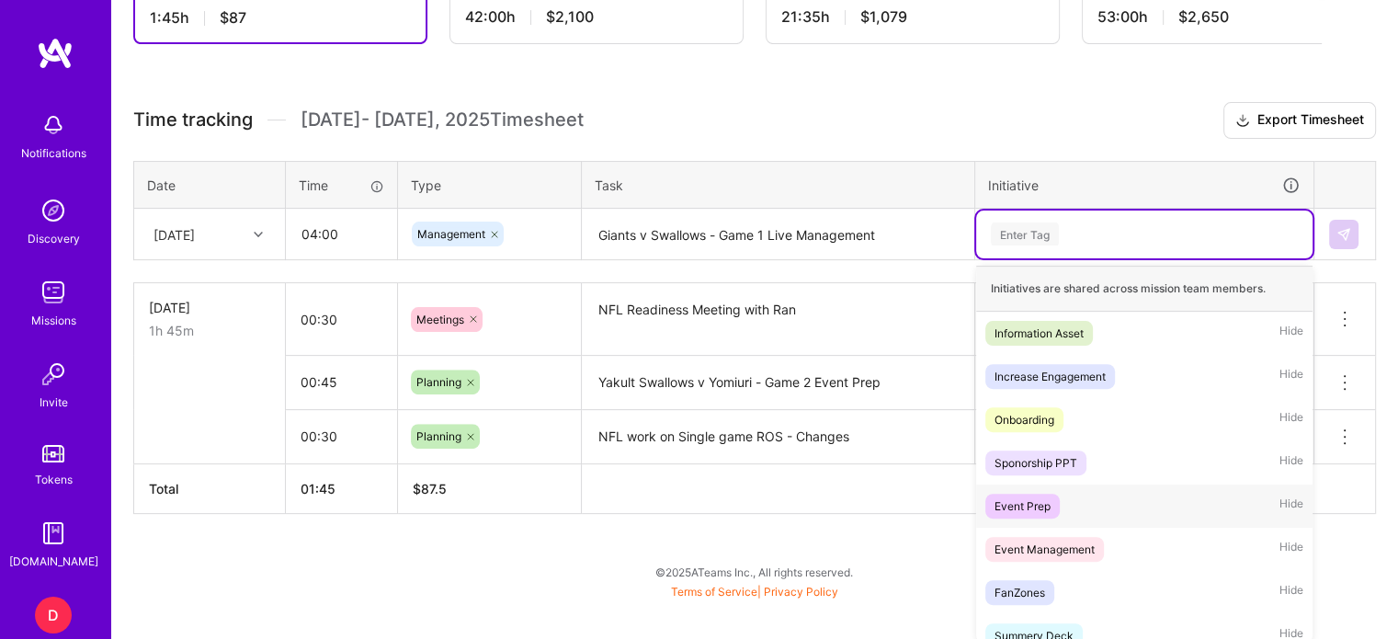
scroll to position [42, 0]
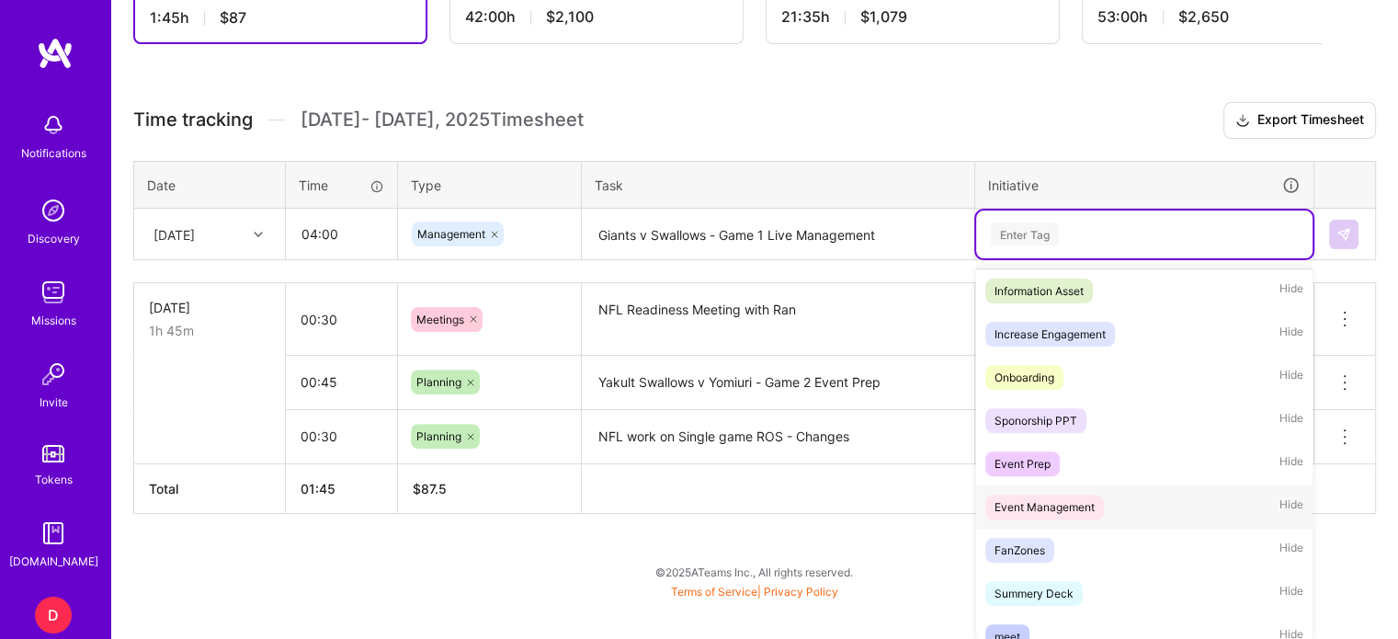
click at [1047, 506] on div "Event Management" at bounding box center [1044, 506] width 100 height 19
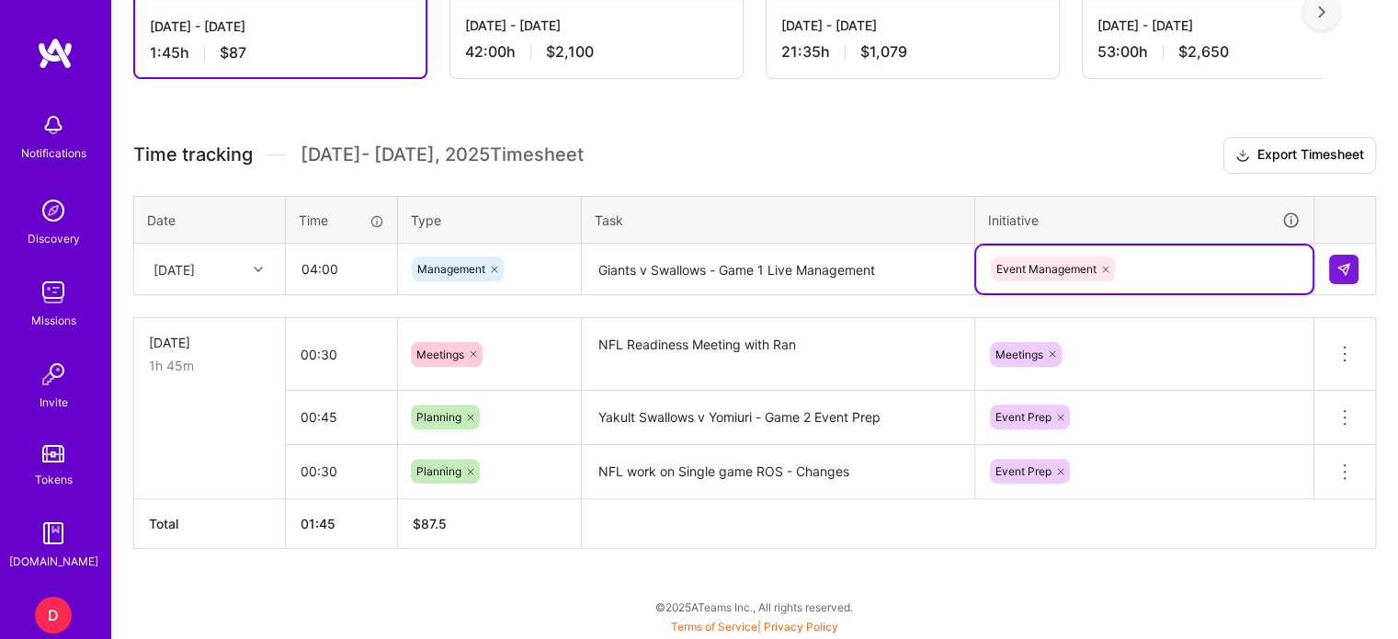
scroll to position [482, 0]
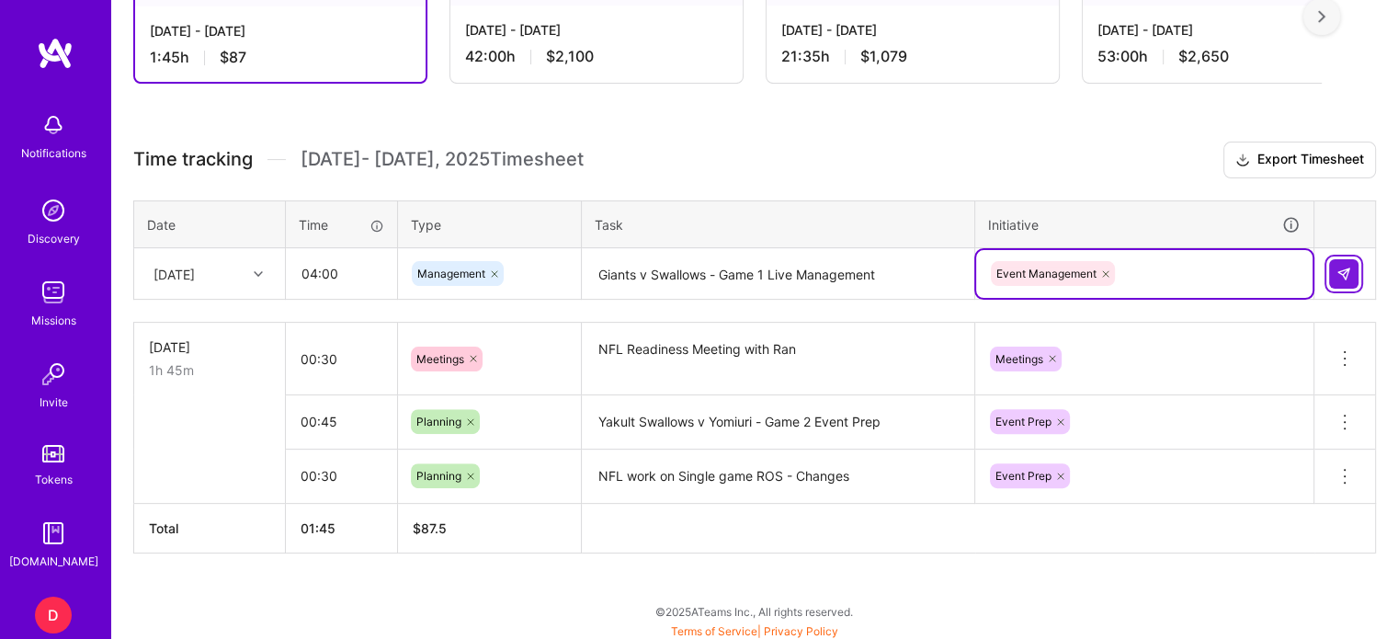
click at [1343, 271] on img at bounding box center [1343, 273] width 15 height 15
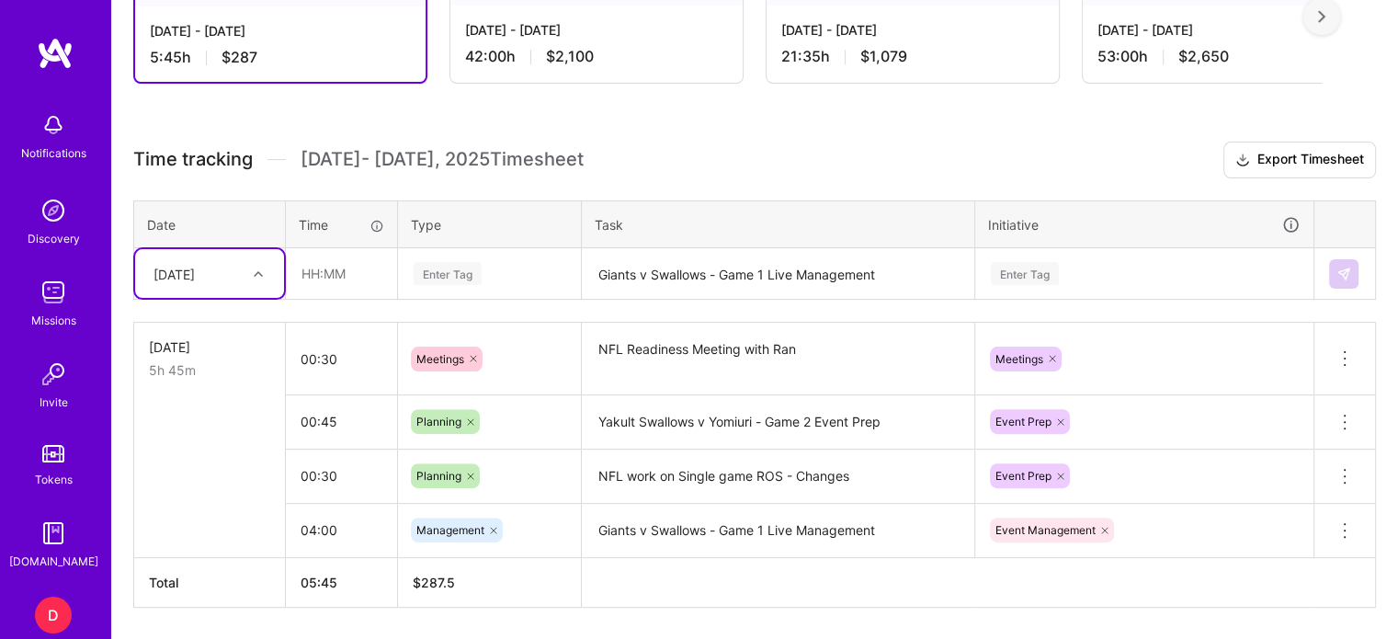
scroll to position [537, 0]
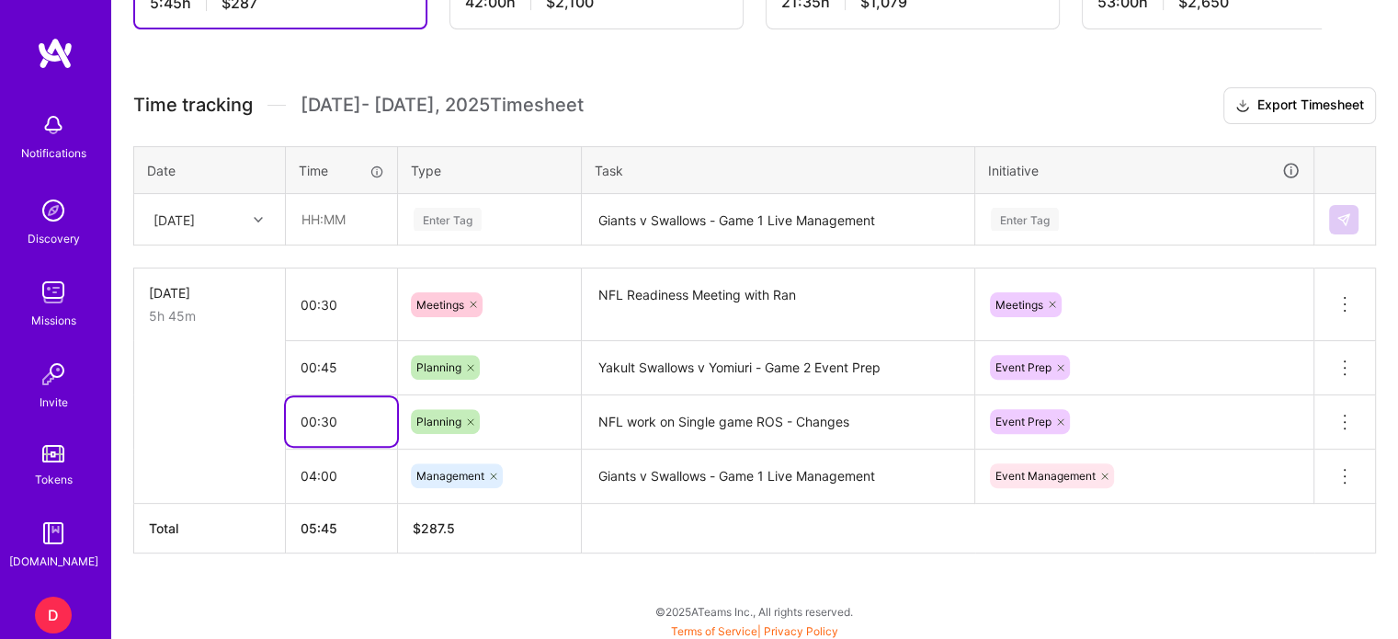
click at [348, 421] on input "00:30" at bounding box center [341, 421] width 111 height 49
drag, startPoint x: 348, startPoint y: 421, endPoint x: 210, endPoint y: 414, distance: 138.0
click at [210, 414] on tr "00:30 Planning NFL work on Single game ROS - Changes Event Prep Delete row" at bounding box center [754, 421] width 1241 height 54
type input "01:00"
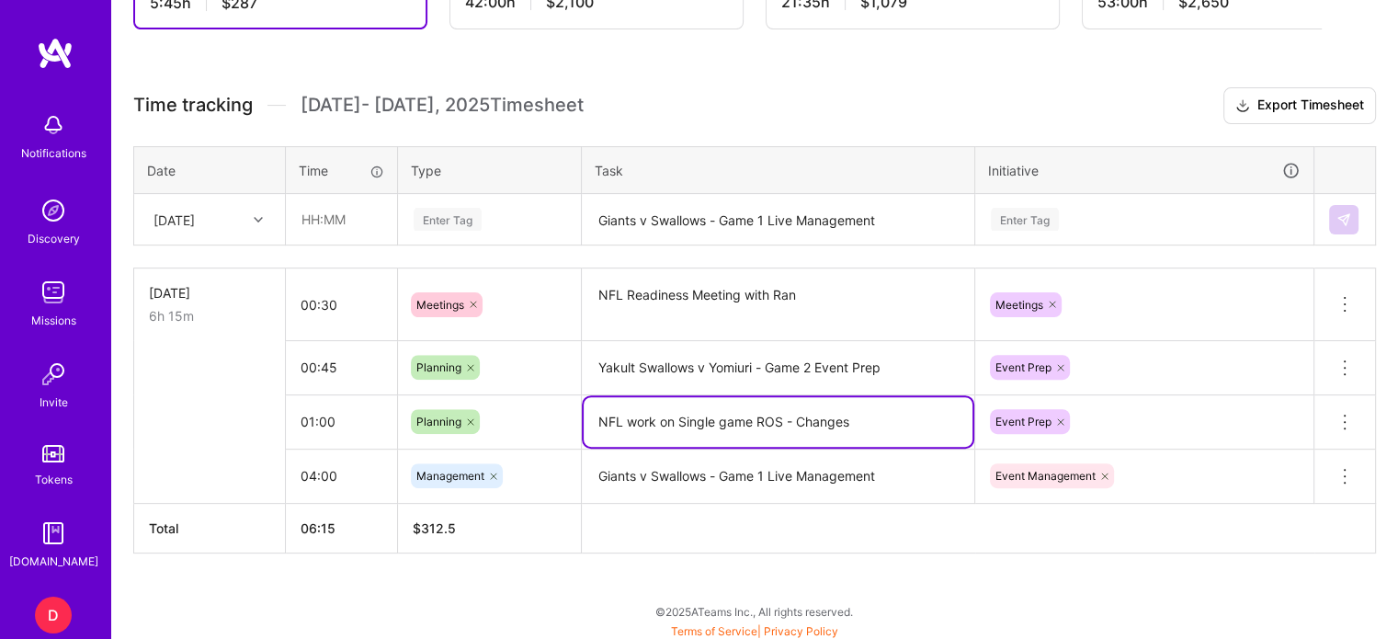
click at [868, 413] on textarea "NFL work on Single game ROS - Changes" at bounding box center [777, 422] width 389 height 50
drag, startPoint x: 891, startPoint y: 413, endPoint x: 794, endPoint y: 413, distance: 97.4
click at [794, 413] on textarea "NFL work on Single game ROS - Changes" at bounding box center [777, 422] width 389 height 50
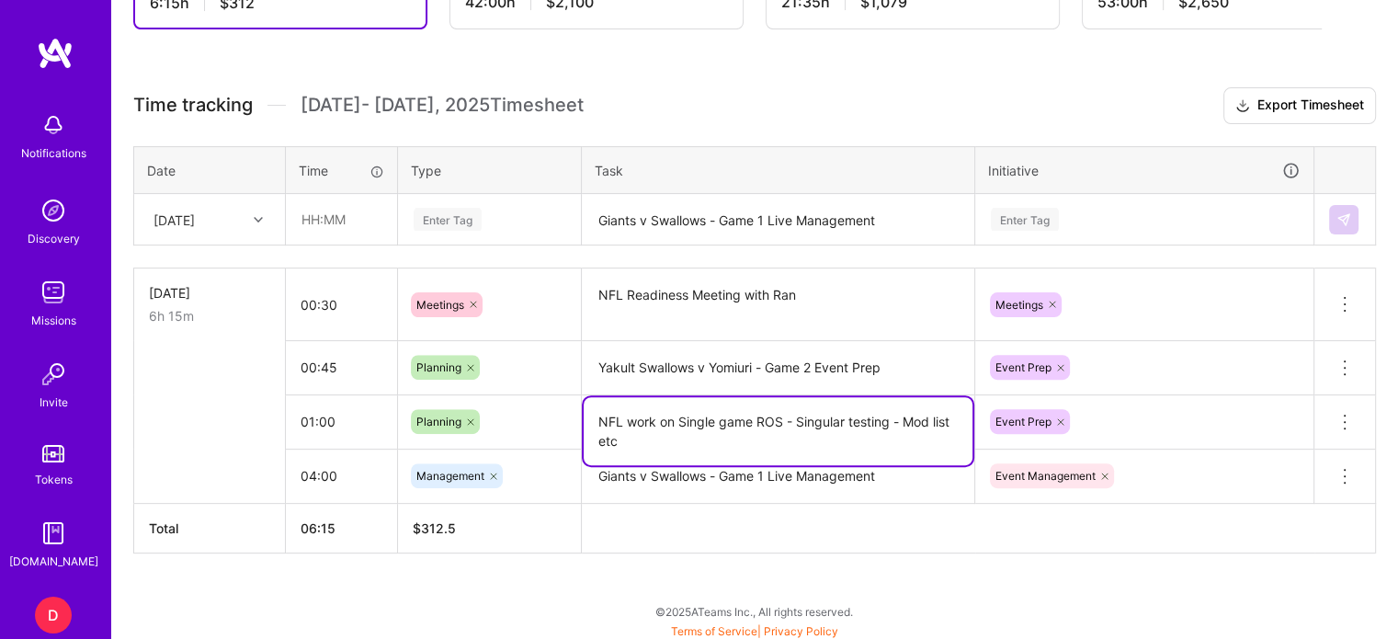
type textarea "NFL work on Single game ROS - Singular testing - Mod list etc"
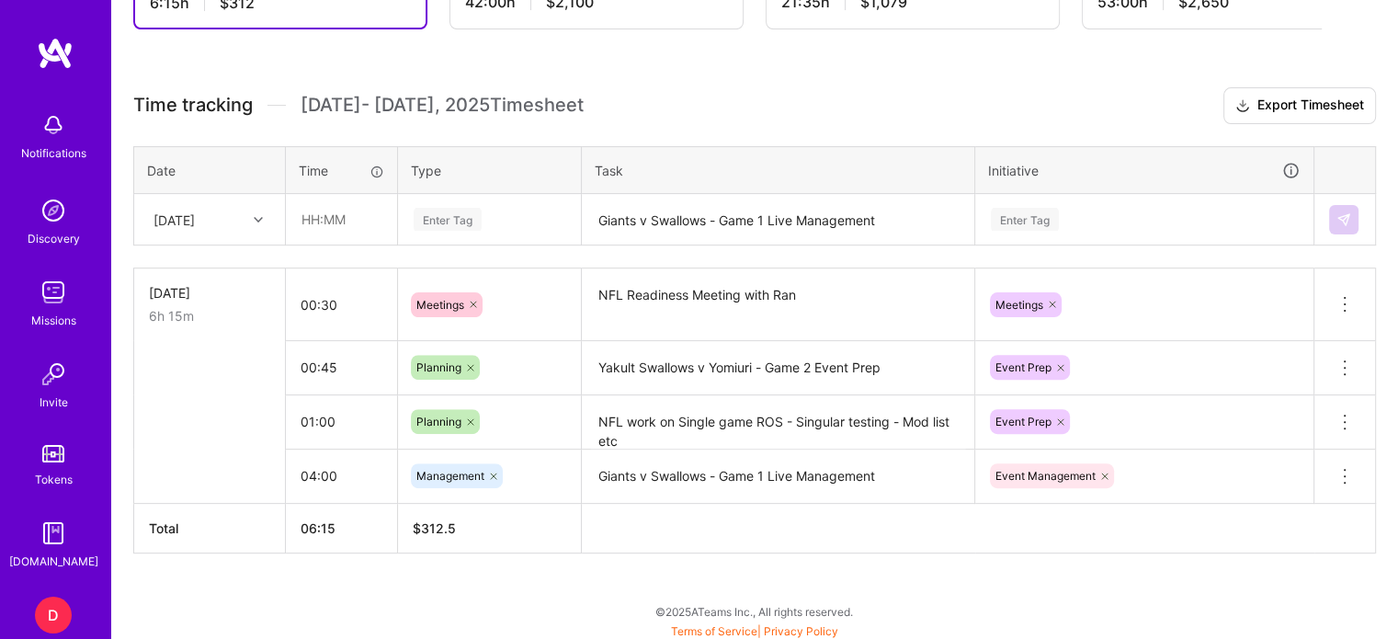
click at [831, 580] on div "Active [DATE] - [DATE] 6:15 h $312 Submitted [DATE] - [DATE] 42:00 h $2,100 Pai…" at bounding box center [754, 257] width 1286 height 771
